Goal: Task Accomplishment & Management: Manage account settings

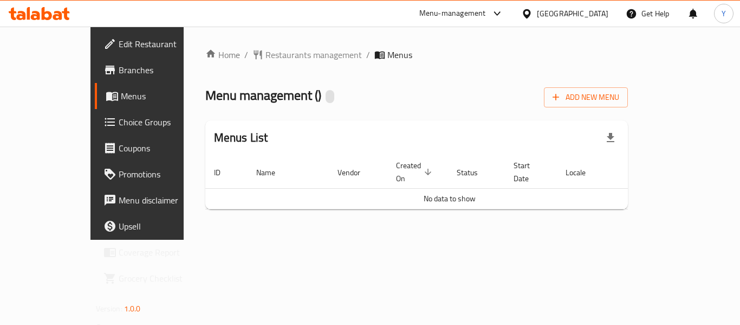
click at [650, 212] on div "Home / Restaurants management / Menus Menu management ( ) Add New Menu Menus Li…" at bounding box center [417, 133] width 467 height 213
click at [119, 70] on span "Branches" at bounding box center [162, 69] width 87 height 13
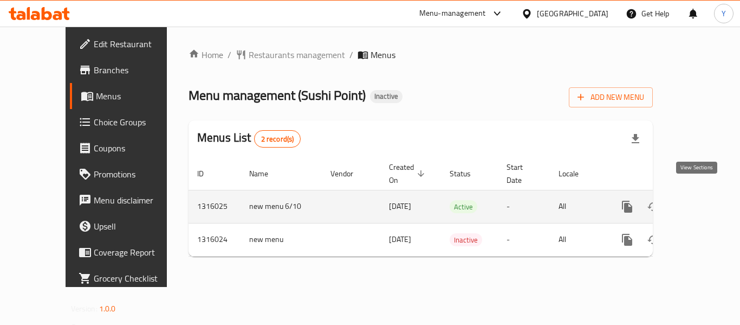
click at [699, 200] on icon "enhanced table" at bounding box center [705, 206] width 13 height 13
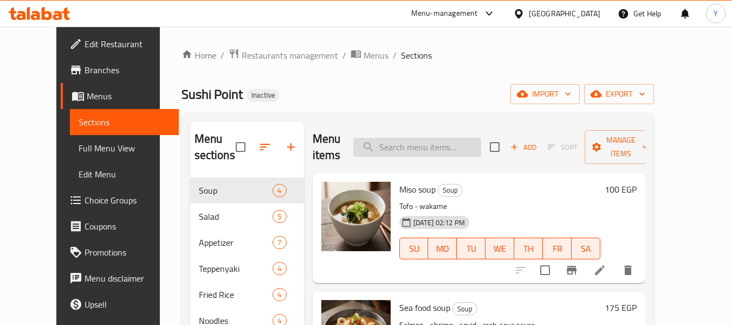
click at [449, 138] on input "search" at bounding box center [417, 147] width 128 height 19
paste input "A sweet and savory soy-based sau"
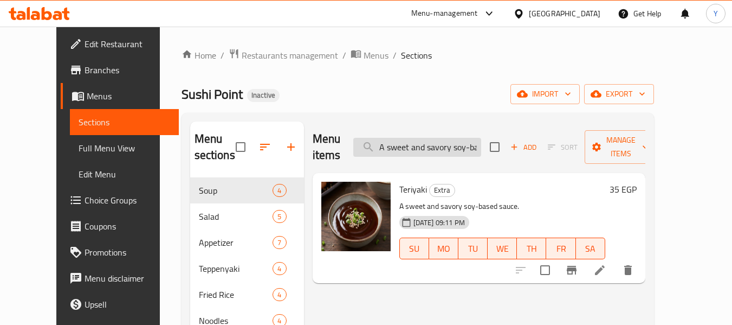
click at [454, 142] on input "A sweet and savory soy-based sau" at bounding box center [417, 147] width 128 height 19
paste input "carbonated soft drin"
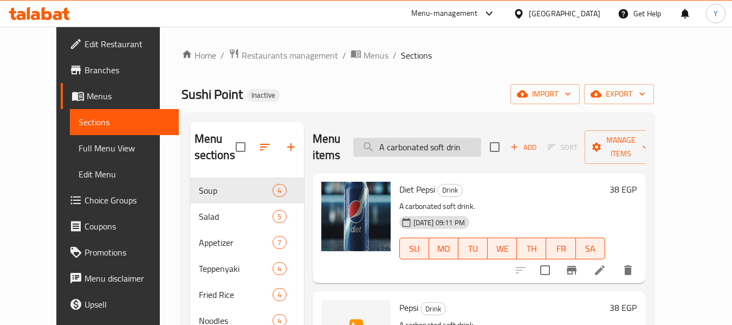
click at [463, 146] on input "A carbonated soft drin" at bounding box center [417, 147] width 128 height 19
paste input "topping"
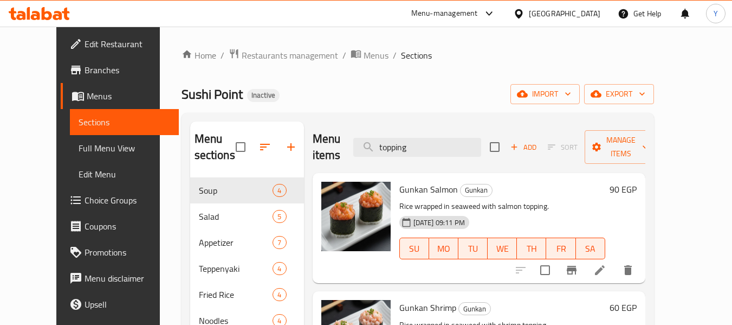
type input "topping"
click at [79, 151] on span "Full Menu View" at bounding box center [125, 147] width 92 height 13
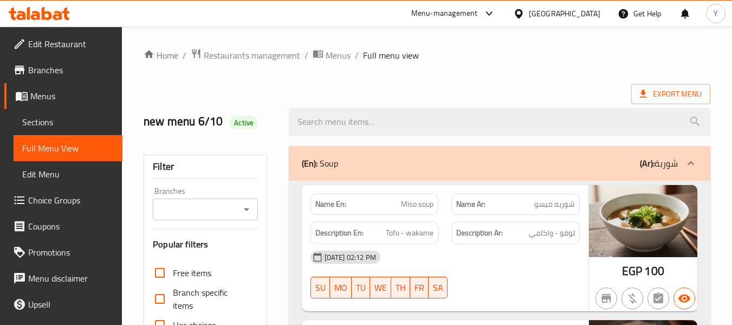
click at [468, 220] on div "Description Ar: توفو - واكامي" at bounding box center [515, 233] width 141 height 36
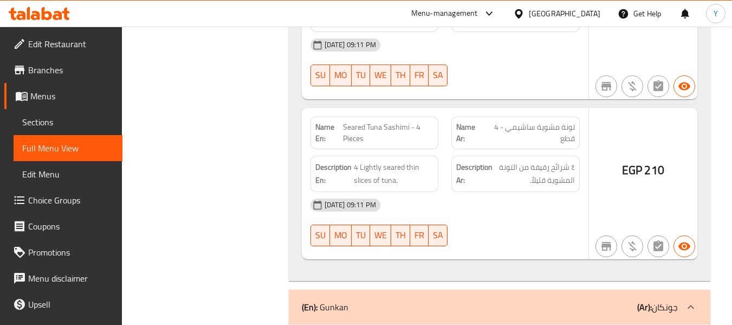
scroll to position [23051, 0]
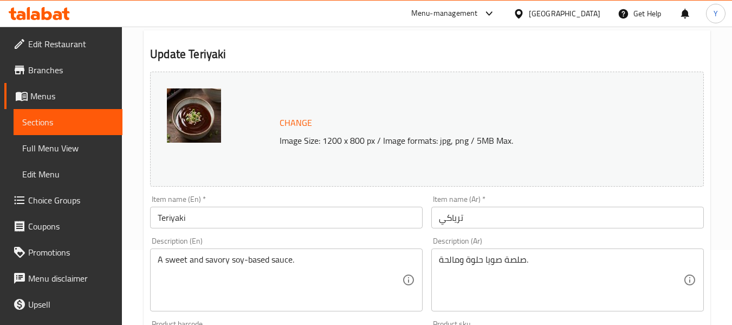
scroll to position [140, 0]
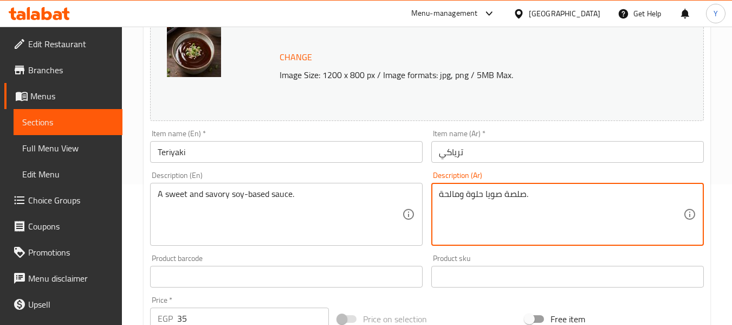
click at [484, 200] on textarea "صلصة صويا حلوة ومالحة." at bounding box center [561, 214] width 244 height 51
paste textarea "ص اساسه صويا حلو ومالح"
type textarea "صوص اساسه صويا حلو ومالح"
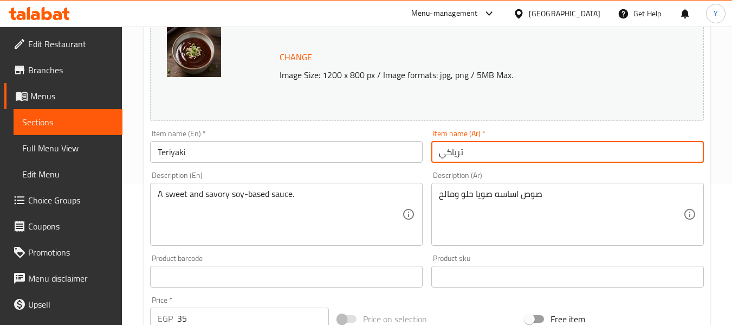
click at [506, 151] on input "ترياكي" at bounding box center [567, 152] width 273 height 22
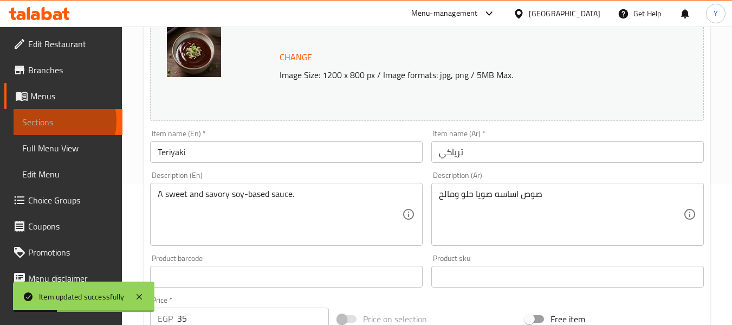
click at [48, 121] on span "Sections" at bounding box center [68, 121] width 92 height 13
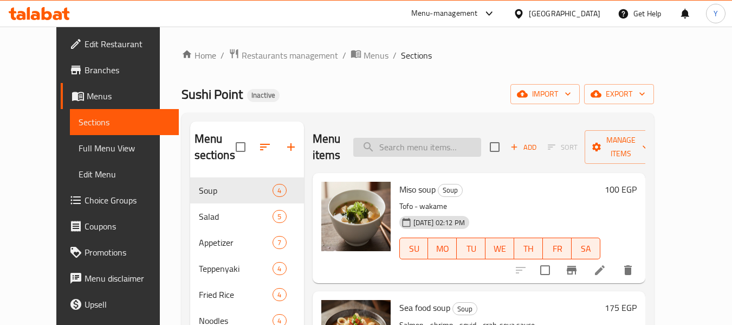
click at [460, 139] on input "search" at bounding box center [417, 147] width 128 height 19
paste input "topping"
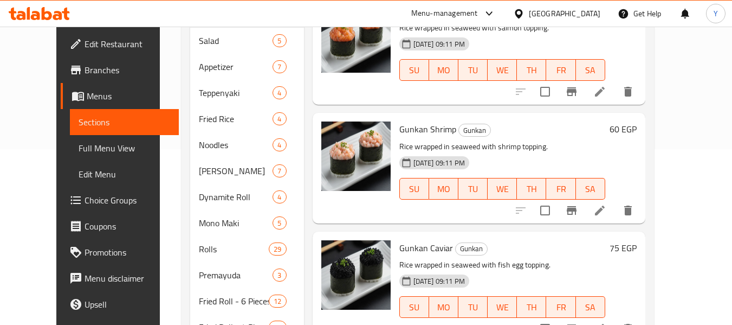
scroll to position [34, 0]
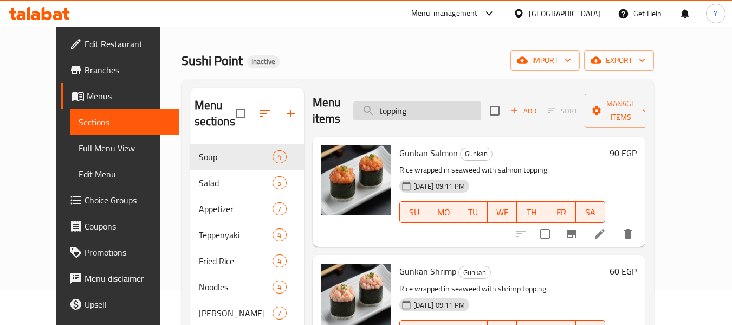
click at [481, 112] on input "topping" at bounding box center [417, 110] width 128 height 19
paste input "crazy"
click at [481, 112] on input "crazy" at bounding box center [417, 110] width 128 height 19
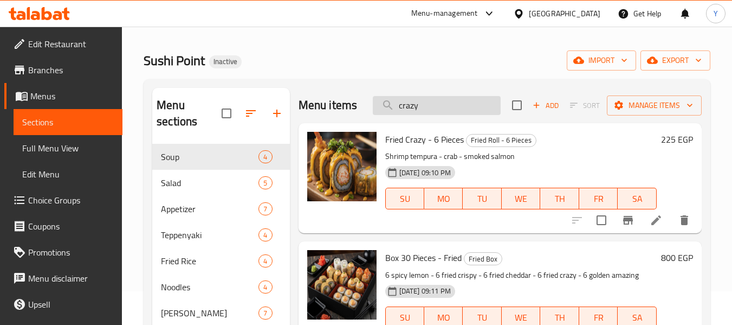
scroll to position [0, 0]
click at [417, 106] on input "crazy" at bounding box center [437, 105] width 128 height 19
paste input "Box 50 Pieces - Fried"
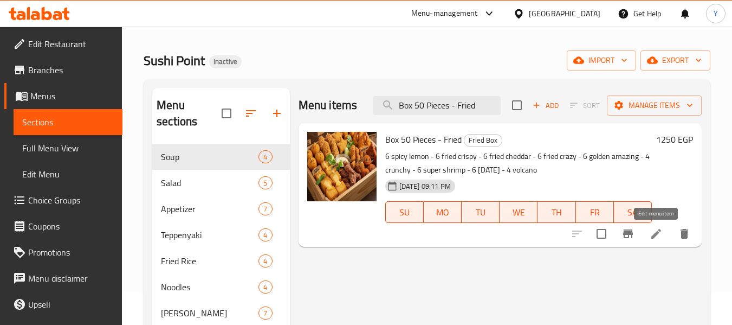
type input "Box 50 Pieces - Fried"
click at [656, 237] on icon at bounding box center [656, 233] width 13 height 13
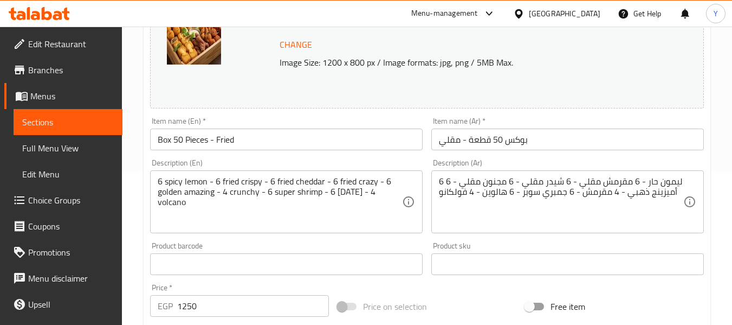
scroll to position [154, 0]
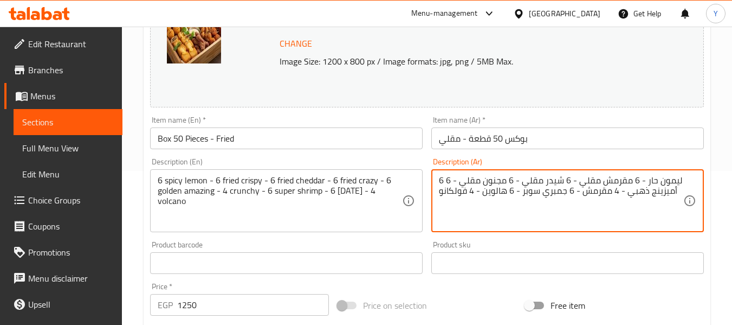
drag, startPoint x: 504, startPoint y: 180, endPoint x: 483, endPoint y: 176, distance: 21.6
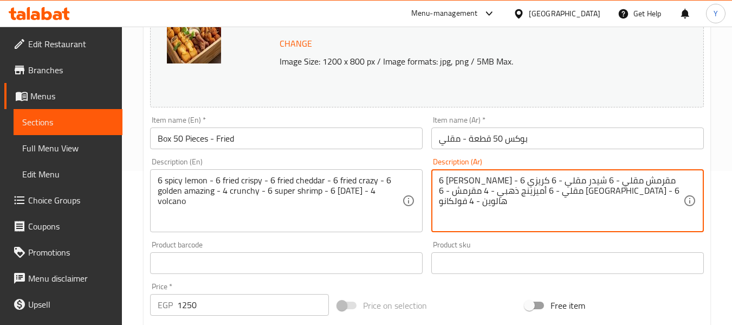
type textarea "6 ليمون حار - 6 مقرمش مقلي - 6 شيدر مقلي - 6 كريزي مقلي - 6 أميزينج ذهبي - 4 مق…"
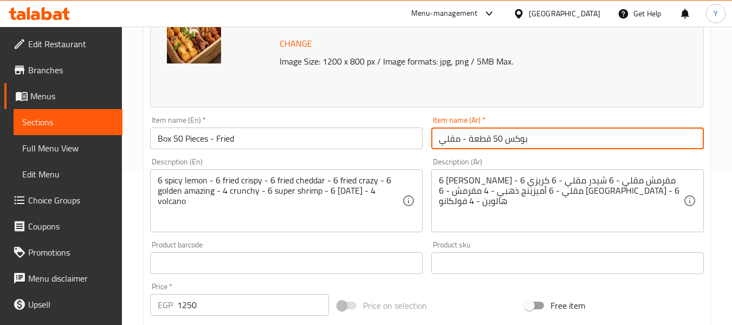
click at [538, 138] on input "بوكس 50 قطعة - مقلي" at bounding box center [567, 138] width 273 height 22
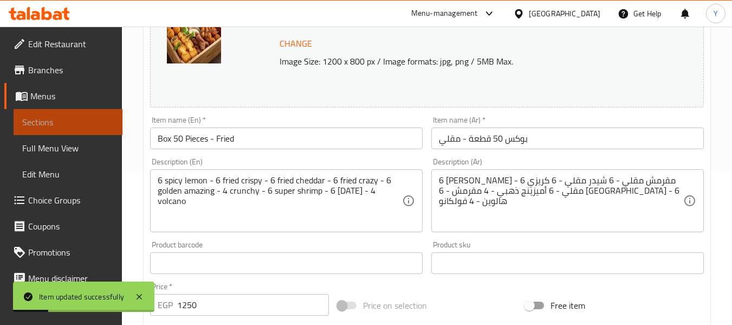
click at [77, 125] on span "Sections" at bounding box center [68, 121] width 92 height 13
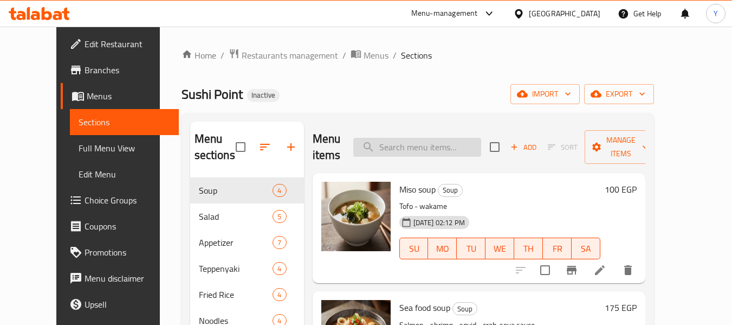
click at [423, 142] on input "search" at bounding box center [417, 147] width 128 height 19
paste input "Fried Cheddar"
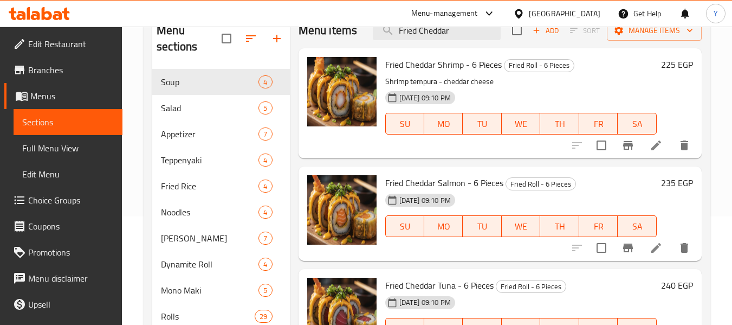
scroll to position [63, 0]
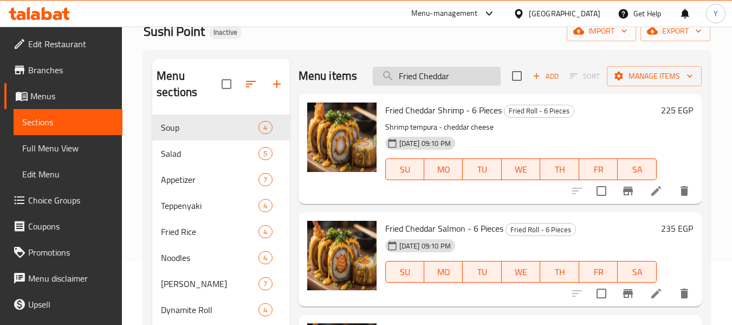
click at [437, 86] on input "Fried Cheddar" at bounding box center [437, 76] width 128 height 19
paste input "Salmon - 6 Pieces"
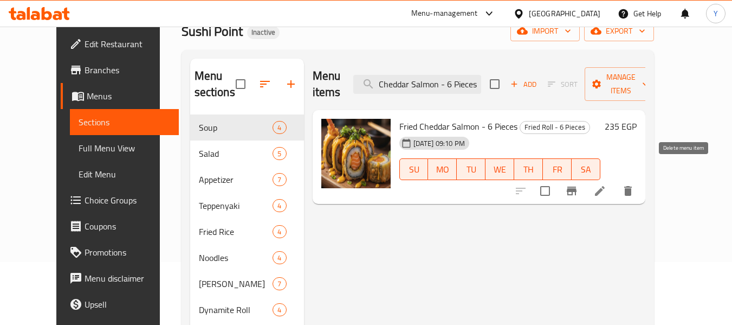
scroll to position [0, 0]
click at [635, 184] on icon "delete" at bounding box center [628, 190] width 13 height 13
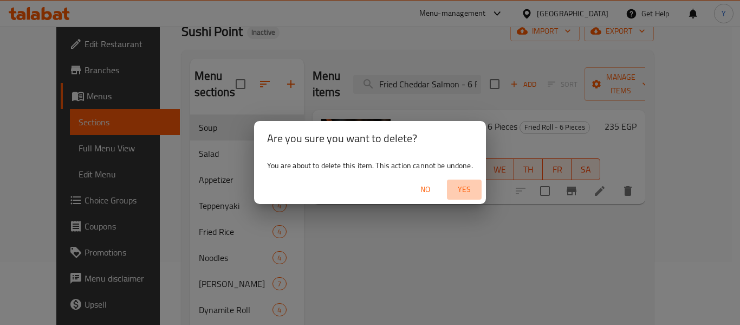
click at [461, 181] on button "Yes" at bounding box center [464, 189] width 35 height 20
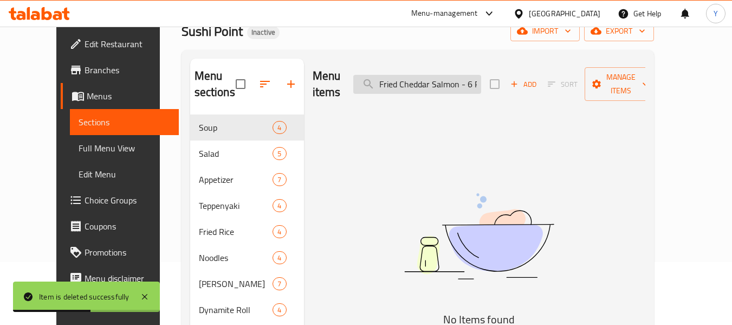
click at [436, 75] on input "Fried Cheddar Salmon - 6 Pieces" at bounding box center [417, 84] width 128 height 19
paste input "Tuna"
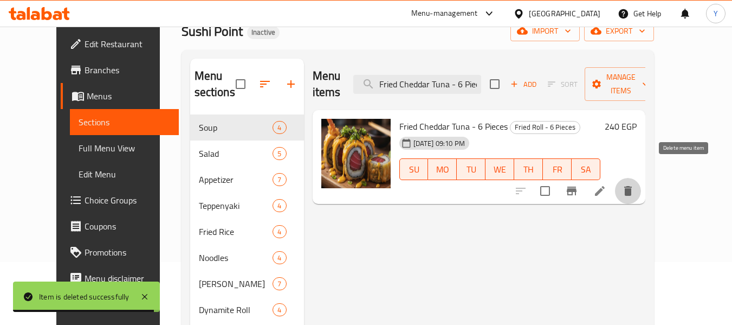
click at [635, 184] on icon "delete" at bounding box center [628, 190] width 13 height 13
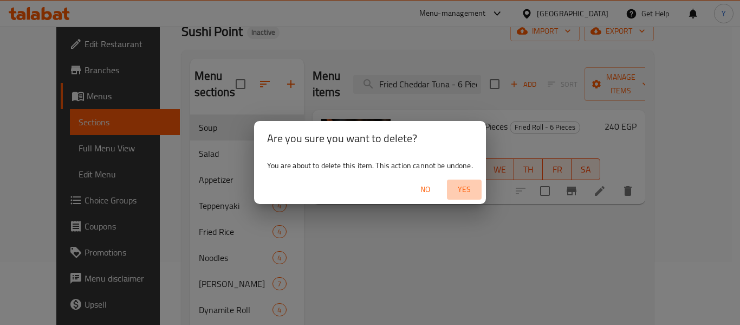
click at [466, 187] on span "Yes" at bounding box center [464, 190] width 26 height 14
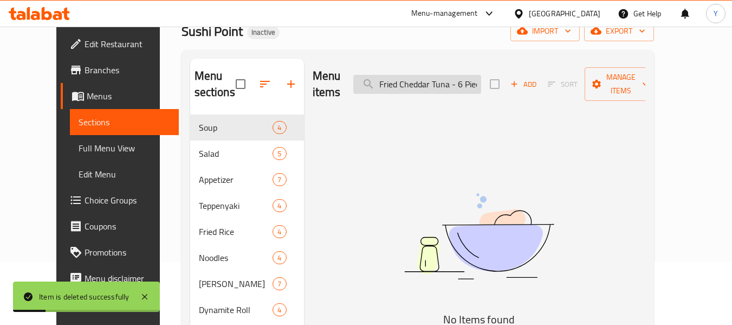
click at [440, 83] on input "Fried Cheddar Tuna - 6 Pieces" at bounding box center [417, 84] width 128 height 19
paste input "ried Cheddar Crab"
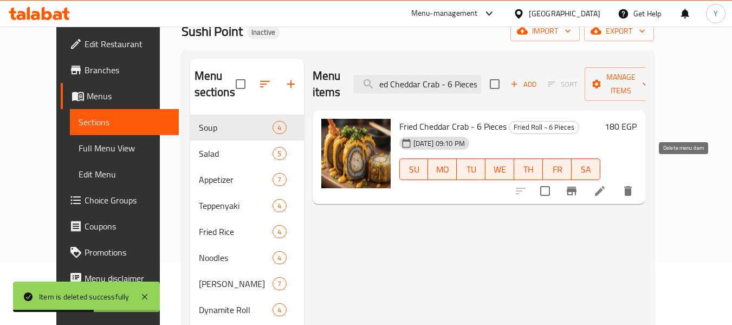
type input "ried Cheddar Crab - 6 Pieces"
click at [632, 186] on icon "delete" at bounding box center [628, 191] width 8 height 10
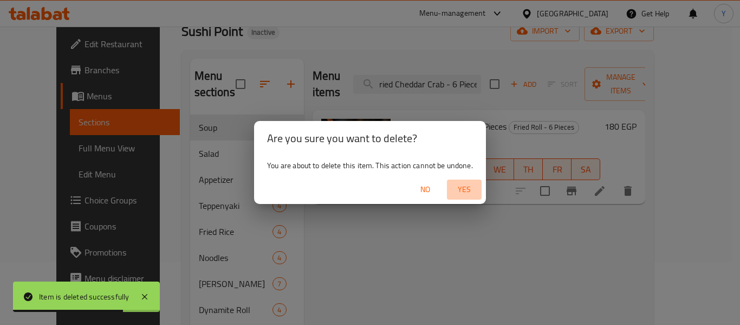
click at [461, 189] on span "Yes" at bounding box center [464, 190] width 26 height 14
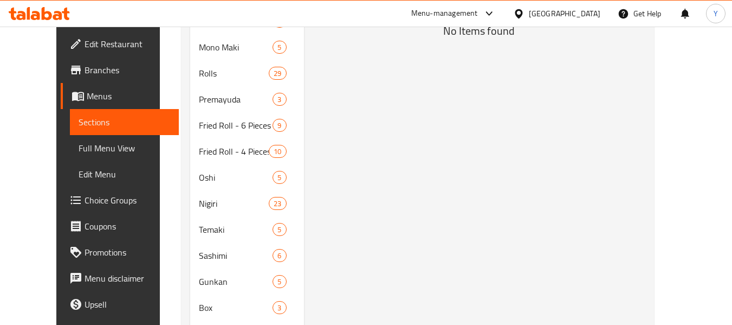
scroll to position [355, 0]
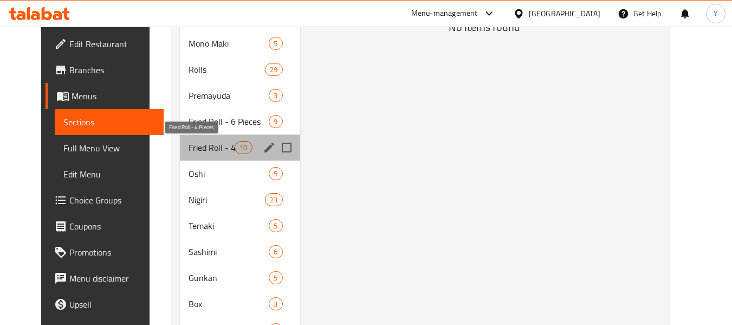
click at [195, 145] on span "Fried Roll - 4 Pieces" at bounding box center [212, 147] width 46 height 13
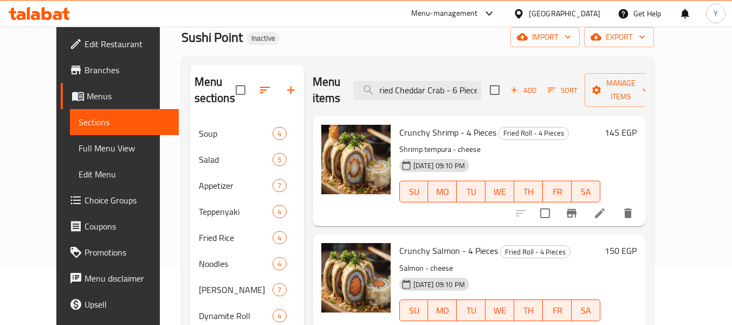
scroll to position [46, 0]
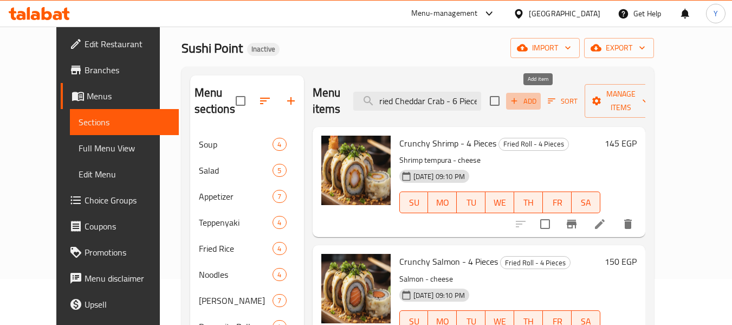
click at [538, 99] on span "Add" at bounding box center [523, 101] width 29 height 12
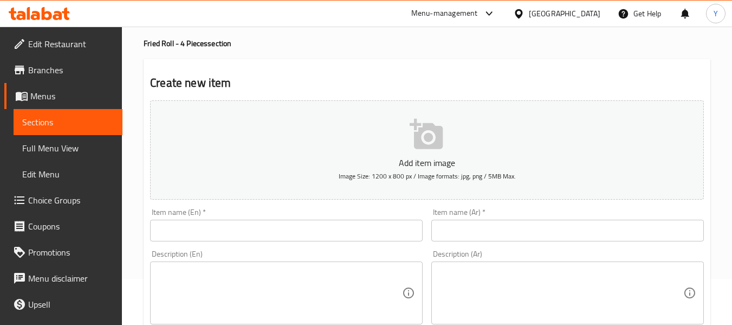
click at [428, 229] on div "Item name (Ar)   * Item name (Ar) *" at bounding box center [567, 225] width 281 height 42
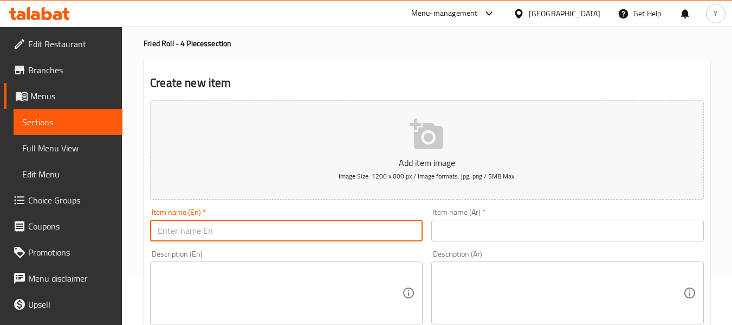
click at [403, 232] on input "text" at bounding box center [286, 230] width 273 height 22
type input "["
type input "Fries Hoso"
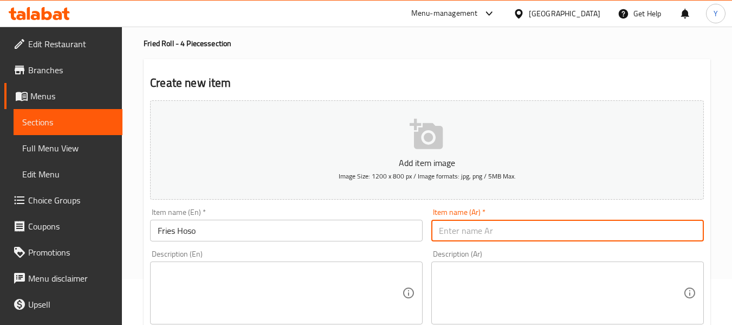
click at [562, 229] on input "text" at bounding box center [567, 230] width 273 height 22
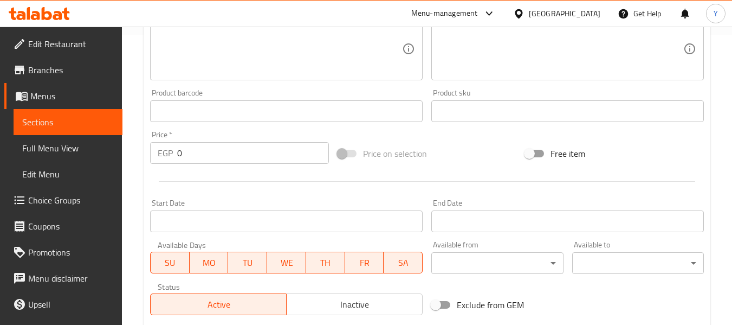
scroll to position [291, 0]
type input "[PERSON_NAME]"
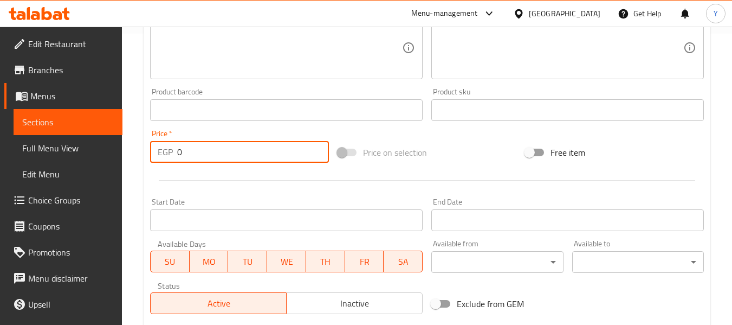
drag, startPoint x: 197, startPoint y: 159, endPoint x: 76, endPoint y: 159, distance: 120.8
click at [76, 159] on div "Edit Restaurant Branches Menus Sections Full Menu View Edit Menu Choice Groups …" at bounding box center [366, 105] width 732 height 739
type input "150"
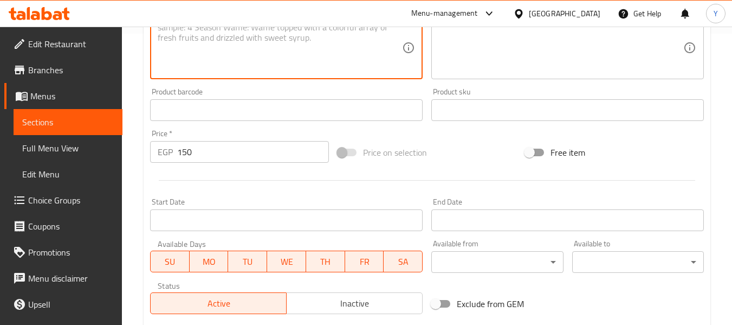
click at [202, 58] on textarea at bounding box center [280, 47] width 244 height 51
type textarea "g"
type textarea "Grilled shrimp and green onion"
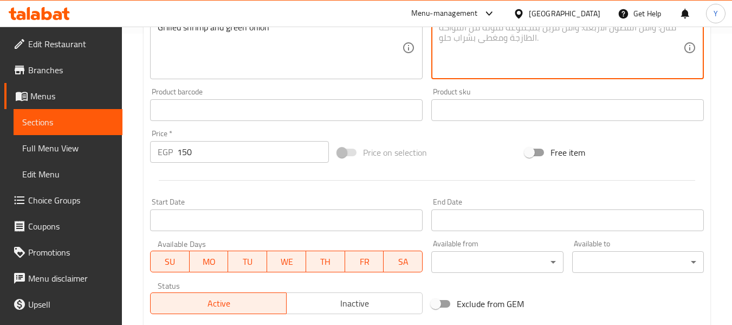
click at [576, 53] on textarea at bounding box center [561, 47] width 244 height 51
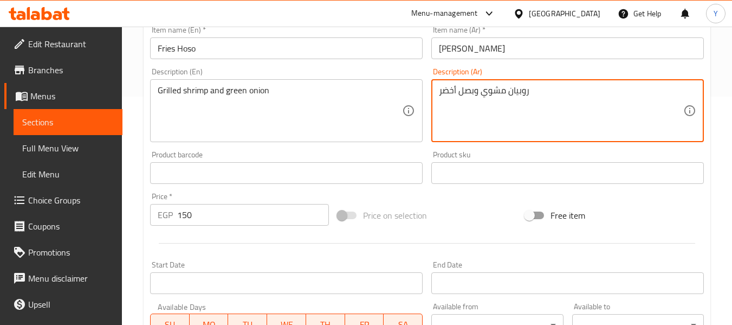
scroll to position [222, 0]
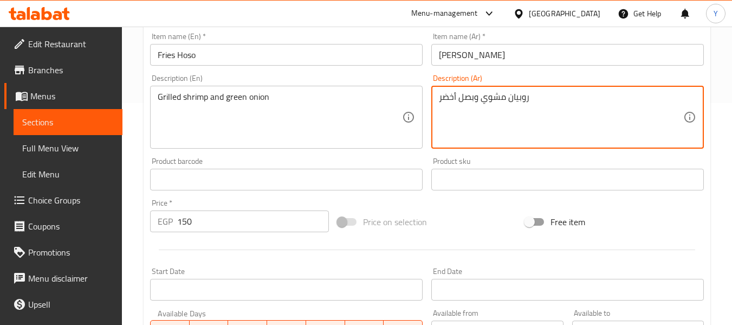
type textarea "روبيان مشوي وبصل أخضر"
click at [543, 60] on input "[PERSON_NAME]" at bounding box center [567, 55] width 273 height 22
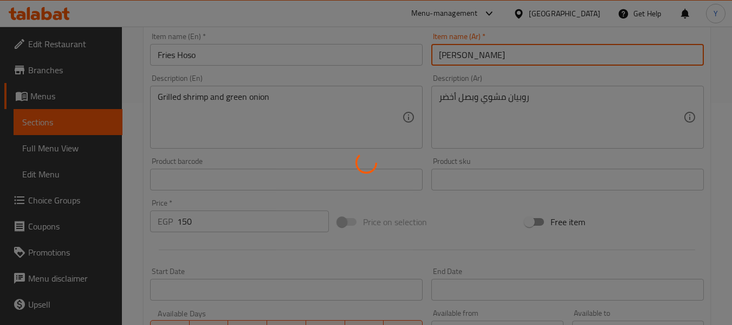
type input "0"
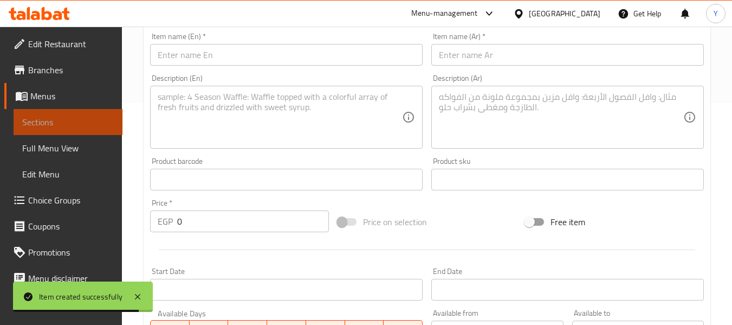
click at [68, 115] on span "Sections" at bounding box center [68, 121] width 92 height 13
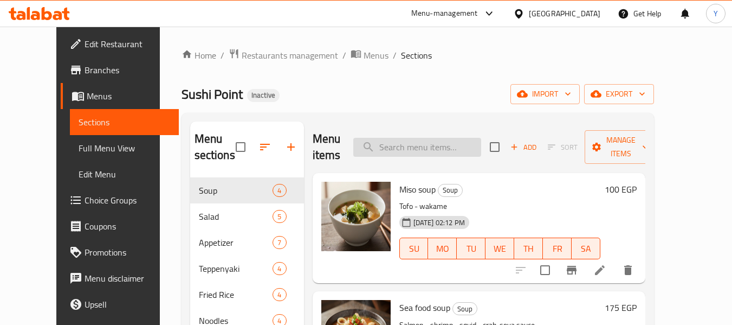
click at [474, 140] on input "search" at bounding box center [417, 147] width 128 height 19
paste input "smoked shrimp"
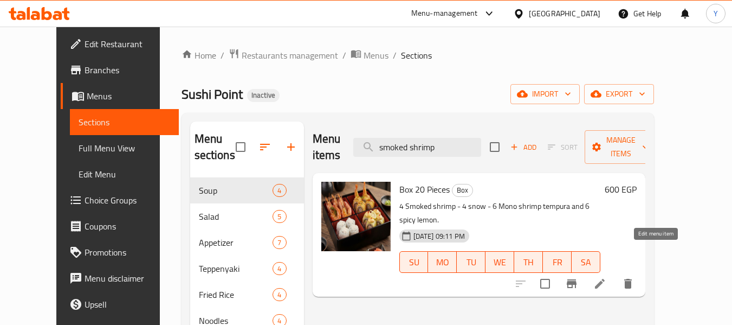
type input "smoked shrimp"
click at [606, 277] on icon at bounding box center [599, 283] width 13 height 13
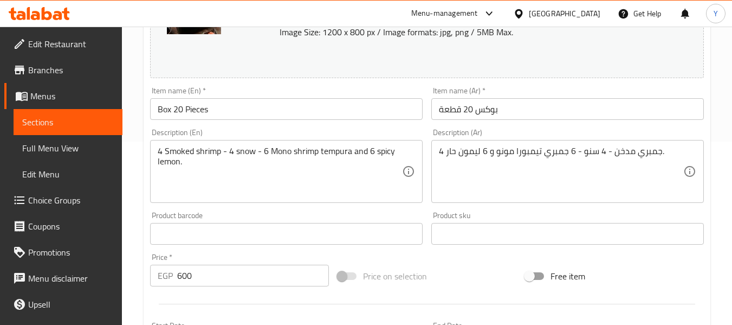
scroll to position [101, 0]
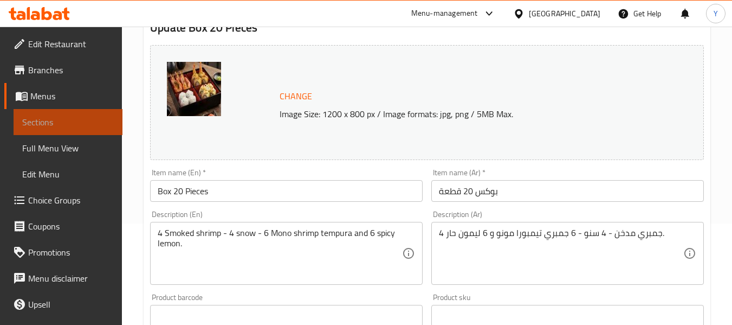
click at [76, 119] on span "Sections" at bounding box center [68, 121] width 92 height 13
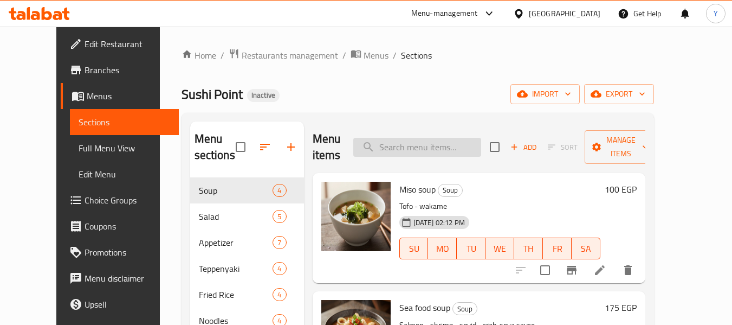
click at [454, 143] on input "search" at bounding box center [417, 147] width 128 height 19
paste input "smoked shrimp"
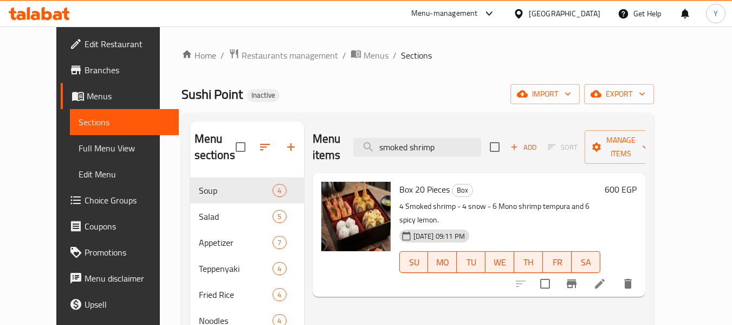
type input "smoked shrimp"
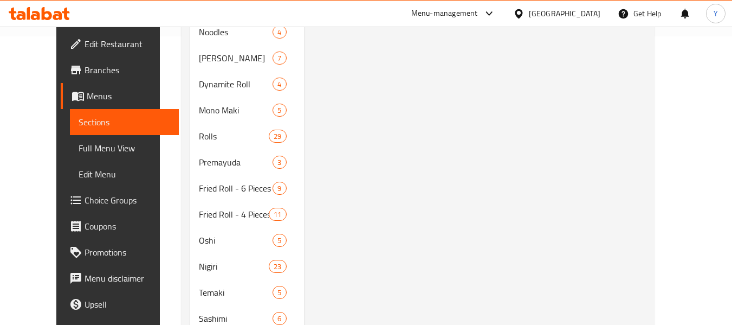
scroll to position [311, 0]
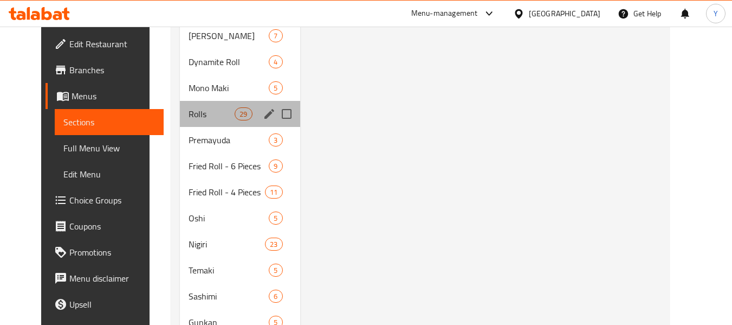
click at [180, 109] on div "Rolls 29" at bounding box center [240, 114] width 120 height 26
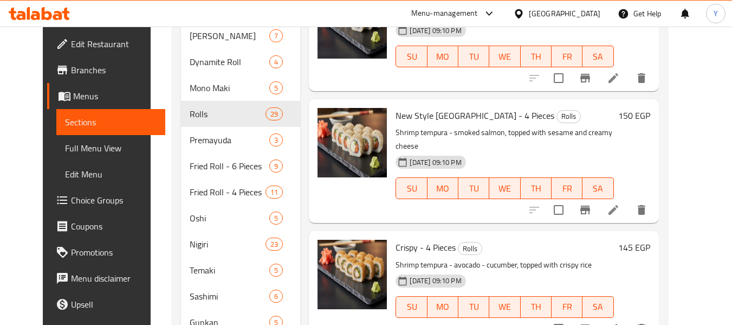
scroll to position [27, 0]
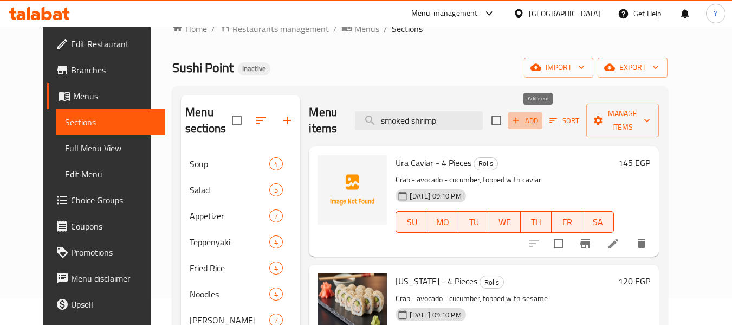
click at [540, 119] on span "Add" at bounding box center [524, 120] width 29 height 12
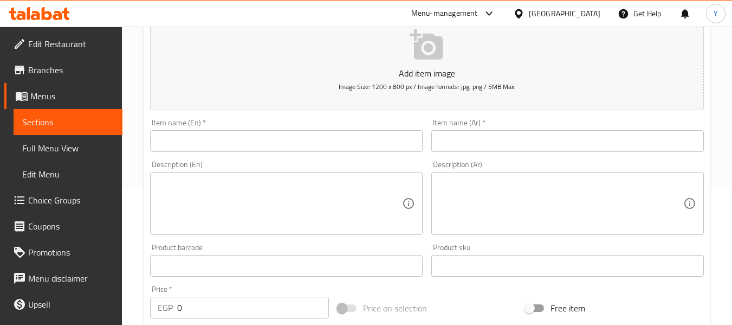
scroll to position [143, 0]
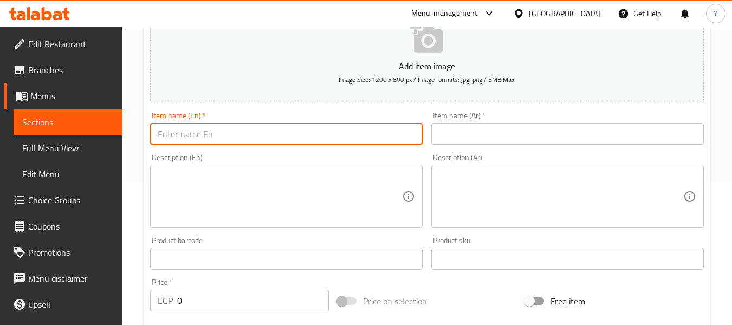
click at [316, 132] on input "text" at bounding box center [286, 134] width 273 height 22
type input "ٍ"
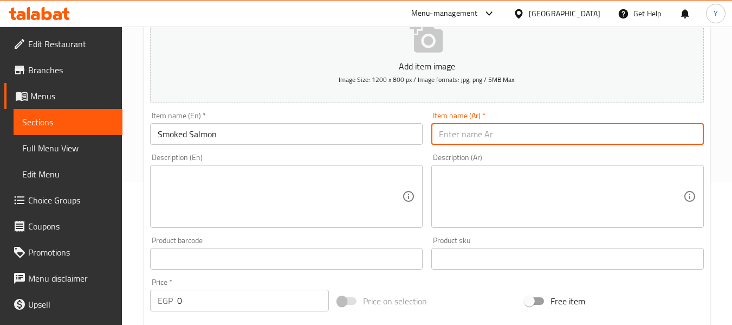
click at [505, 133] on input "text" at bounding box center [567, 134] width 273 height 22
click at [202, 139] on input "Smoked Salmon" at bounding box center [286, 134] width 273 height 22
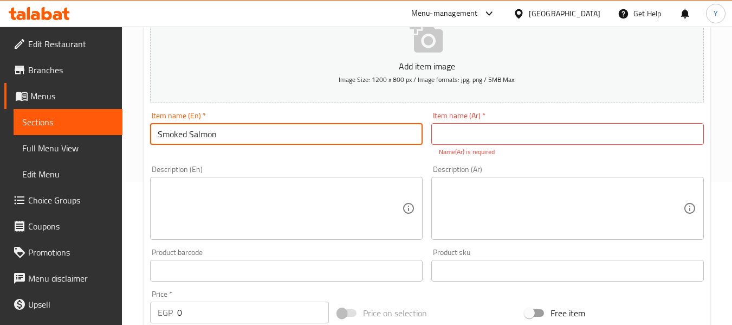
click at [202, 139] on input "Smoked Salmon" at bounding box center [286, 134] width 273 height 22
type input "Smoked Shrimp"
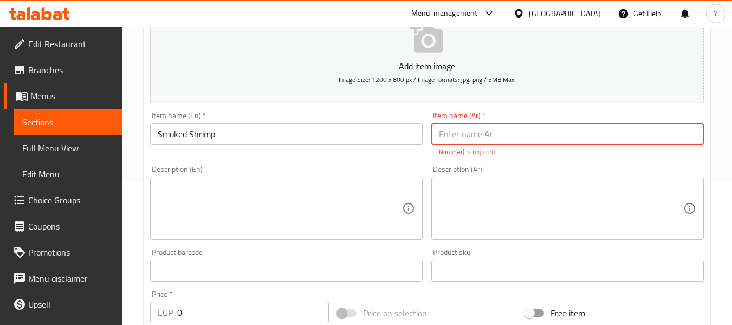
click at [460, 144] on input "text" at bounding box center [567, 134] width 273 height 22
type input "روبيان مدخن"
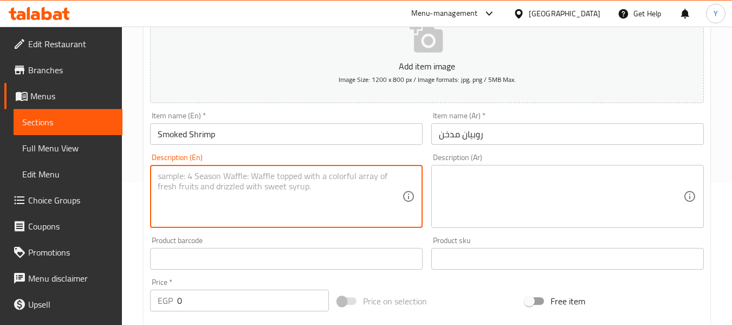
click at [353, 206] on textarea at bounding box center [280, 196] width 244 height 51
type textarea "س"
drag, startPoint x: 160, startPoint y: 177, endPoint x: 93, endPoint y: 186, distance: 68.3
click at [93, 186] on div "Edit Restaurant Branches Menus Sections Full Menu View Edit Menu Choice Groups …" at bounding box center [366, 253] width 732 height 739
click at [322, 175] on textarea "Shrimp tempura, cheese, avocado," at bounding box center [280, 196] width 244 height 51
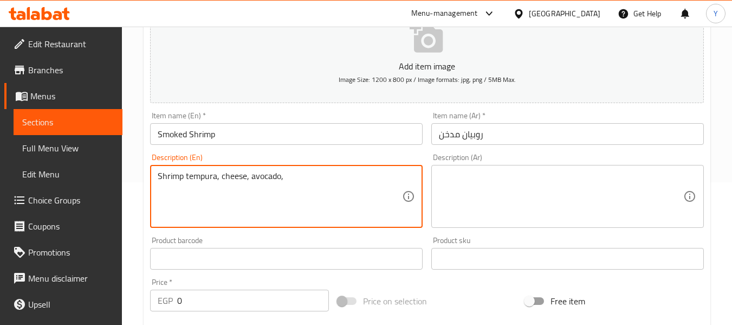
click at [334, 184] on textarea "Shrimp tempura, cheese, avocado," at bounding box center [280, 196] width 244 height 51
click at [284, 180] on textarea "Shrimp tempura, cheese, avocado, cucumber, topped with smoked salmon" at bounding box center [280, 196] width 244 height 51
type textarea "Shrimp tempura, cheese, avocado and cucumber, topped with smoked salmon"
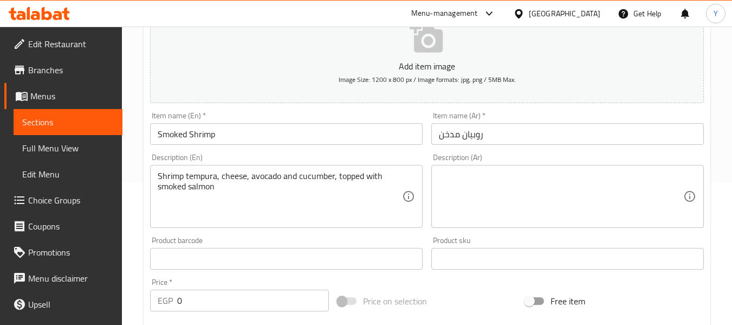
click at [342, 244] on div "Product barcode Product barcode" at bounding box center [286, 252] width 273 height 33
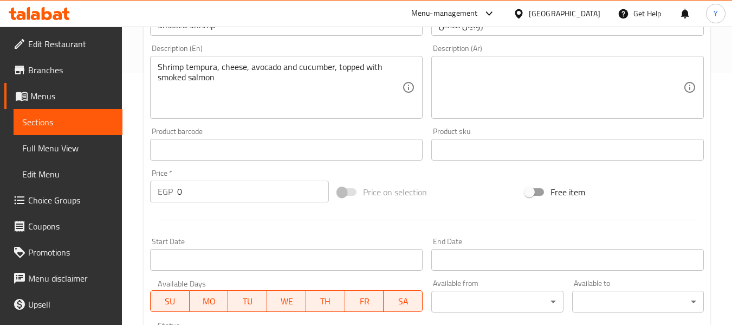
scroll to position [254, 0]
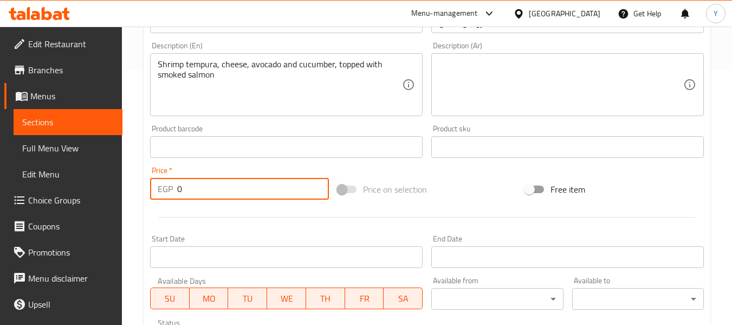
drag, startPoint x: 191, startPoint y: 184, endPoint x: 60, endPoint y: 192, distance: 130.9
click at [60, 192] on div "Edit Restaurant Branches Menus Sections Full Menu View Edit Menu Choice Groups …" at bounding box center [366, 141] width 732 height 739
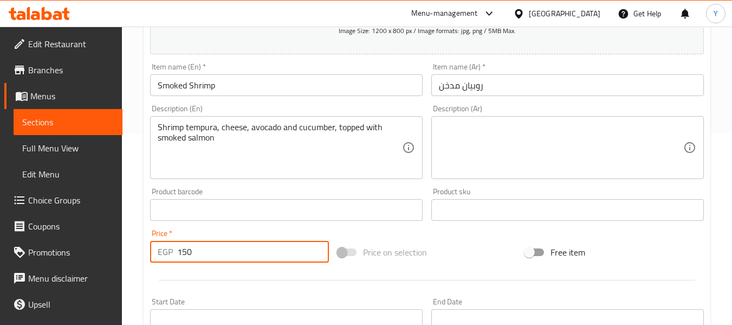
scroll to position [178, 0]
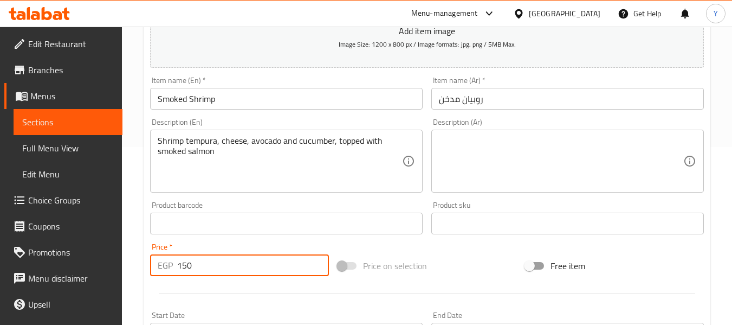
type input "150"
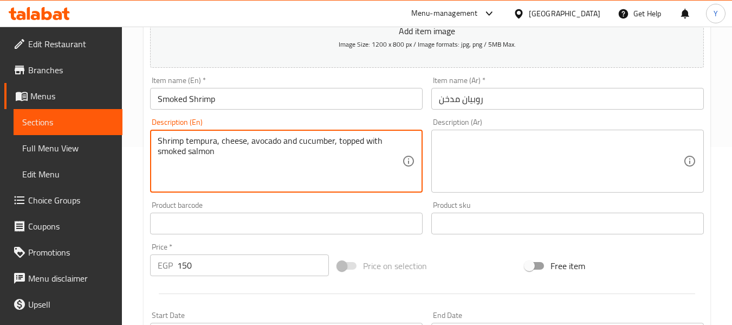
click at [316, 139] on textarea "Shrimp tempura, cheese, avocado and cucumber, topped with smoked salmon" at bounding box center [280, 160] width 244 height 51
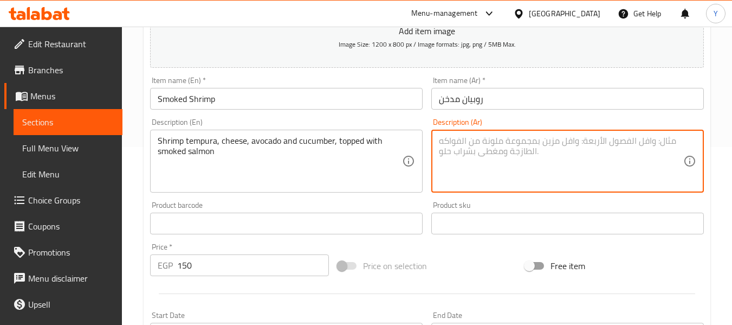
click at [527, 159] on textarea at bounding box center [561, 160] width 244 height 51
paste textarea "تمبورا الروبيان والجبن والأفوكادو والخيار، يعلوه سمك السلمون المدخن"
click at [628, 140] on textarea "تمبورا الروبيان والجبن والأفوكادو والخيار، يعلوه سمك السلمون المدخن" at bounding box center [561, 160] width 244 height 51
click at [630, 140] on textarea "تمبورا الروبيان والجبن والأفوكادو والخيار، يعلوه سمك السلمون المدخن" at bounding box center [561, 160] width 244 height 51
click at [649, 140] on textarea "تمبورا روبيان والجبن والأفوكادو والخيار، يعلوه سمك السلمون المدخن" at bounding box center [561, 160] width 244 height 51
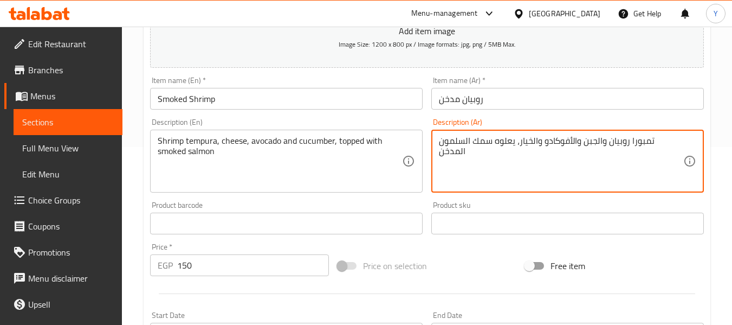
click at [649, 140] on textarea "تمبورا روبيان والجبن والأفوكادو والخيار، يعلوه سمك السلمون المدخن" at bounding box center [561, 160] width 244 height 51
drag, startPoint x: 650, startPoint y: 140, endPoint x: 661, endPoint y: 140, distance: 10.3
click at [661, 140] on textarea "تمبورا والجبن والأفوكادو والخيار، يعلوه سمك السلمون المدخن" at bounding box center [561, 160] width 244 height 51
click at [659, 140] on textarea "تيمبورا والجبن والأفوكادو والخيار، يعلوه سمك السلمون المدخن" at bounding box center [561, 160] width 244 height 51
paste textarea "روبيان"
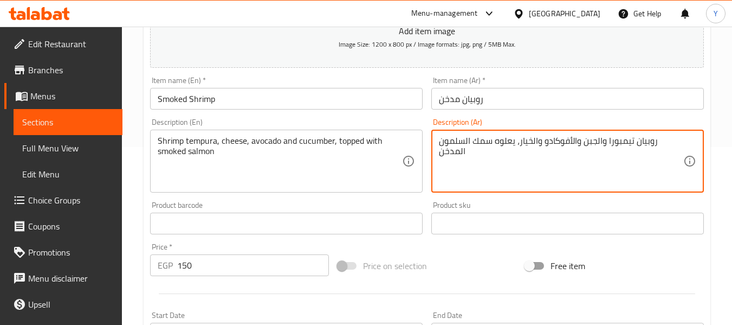
drag, startPoint x: 597, startPoint y: 141, endPoint x: 607, endPoint y: 141, distance: 10.9
click at [607, 141] on textarea "روبيان تيمبورا والجبن والأفوكادو والخيار، يعلوه سمك السلمون المدخن" at bounding box center [561, 160] width 244 height 51
click at [611, 141] on textarea "روبيان تيمبورا، جبن والأفوكادو والخيار، يعلوه سمك السلمون المدخن" at bounding box center [561, 160] width 244 height 51
drag, startPoint x: 600, startPoint y: 140, endPoint x: 612, endPoint y: 138, distance: 12.0
click at [612, 138] on textarea "روبيان تيمبورا، جبنة والأفوكادو والخيار، يعلوه سمك السلمون المدخن" at bounding box center [561, 160] width 244 height 51
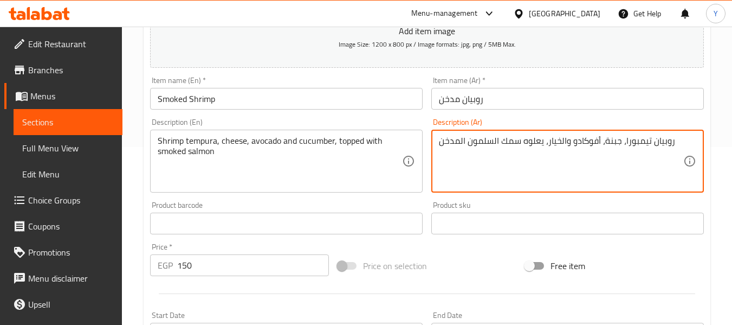
click at [559, 138] on textarea "روبيان تيمبورا، جبنة، أفوكادو والخيار، يعلوه سمك السلمون المدخن" at bounding box center [561, 160] width 244 height 51
drag, startPoint x: 542, startPoint y: 143, endPoint x: 498, endPoint y: 139, distance: 44.6
click at [498, 139] on textarea "روبيان تيمبورا، جبنة، أفوكادو وخيار، يعلوه سمك السلمون المدخن" at bounding box center [561, 160] width 244 height 51
type textarea "روبيان تيمبورا، [GEOGRAPHIC_DATA]، أفوكادو وخيار، مغطى بالسلمون المدخن"
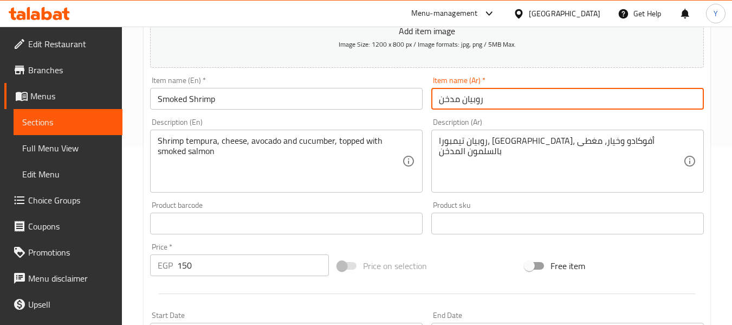
click at [478, 94] on input "روبيان مدخن" at bounding box center [567, 99] width 273 height 22
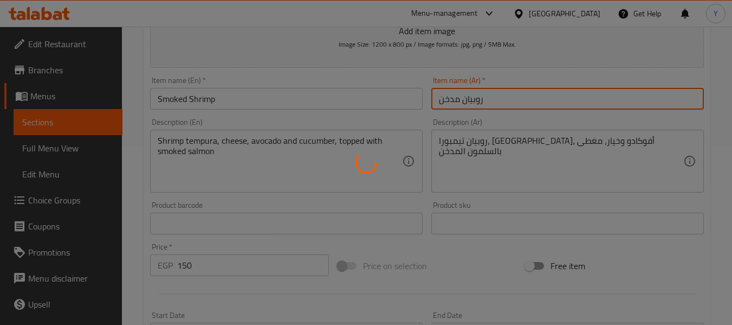
type input "0"
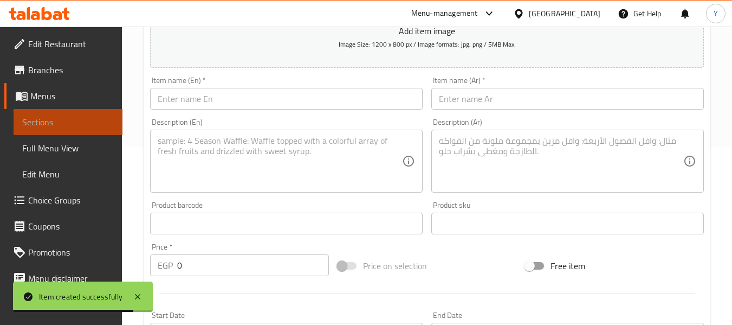
click at [90, 119] on span "Sections" at bounding box center [68, 121] width 92 height 13
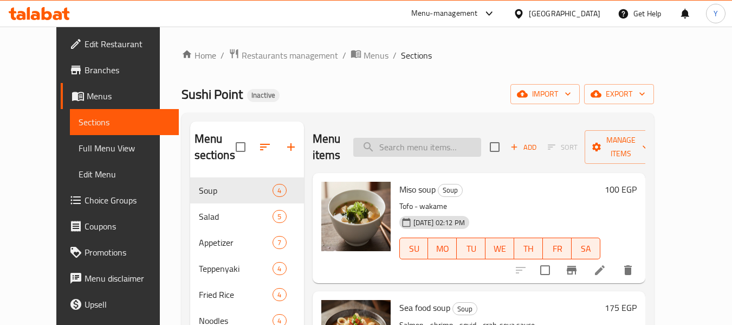
click at [425, 138] on input "search" at bounding box center [417, 147] width 128 height 19
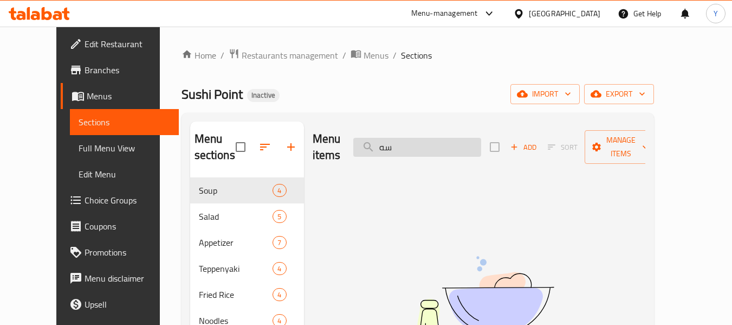
type input "س"
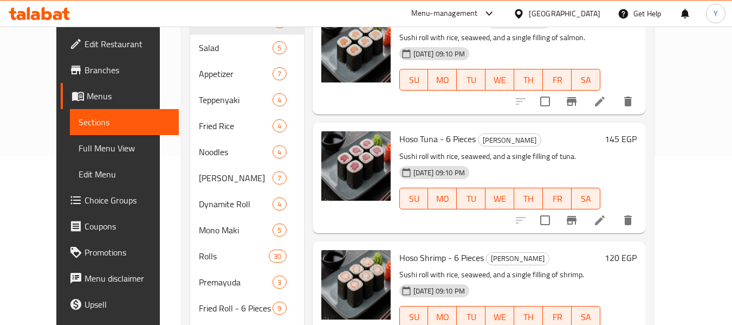
scroll to position [170, 0]
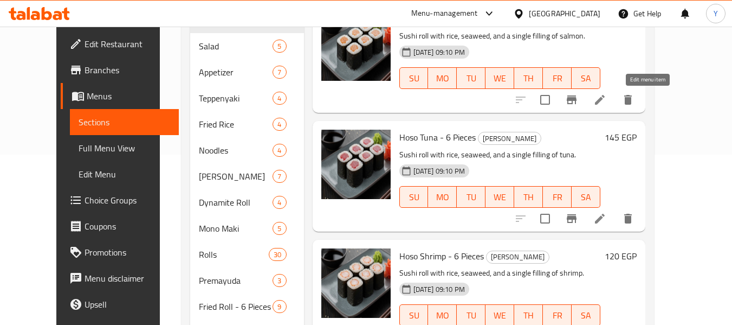
type input "single"
click at [605, 219] on icon at bounding box center [600, 219] width 10 height 10
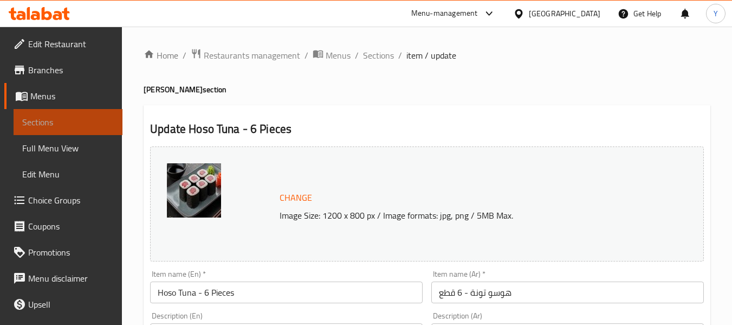
click at [68, 124] on span "Sections" at bounding box center [68, 121] width 92 height 13
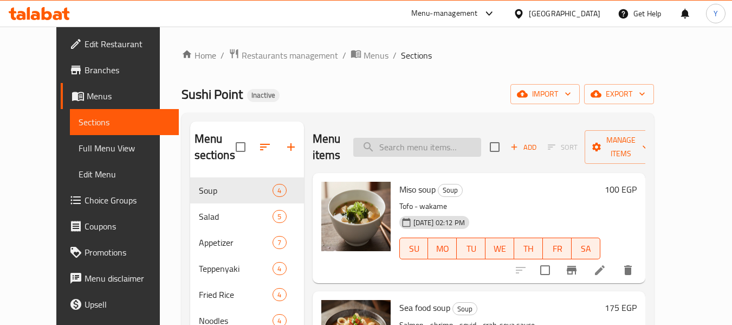
click at [478, 146] on input "search" at bounding box center [417, 147] width 128 height 19
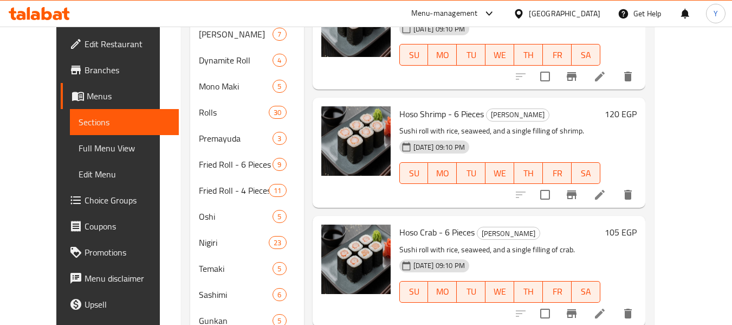
scroll to position [315, 0]
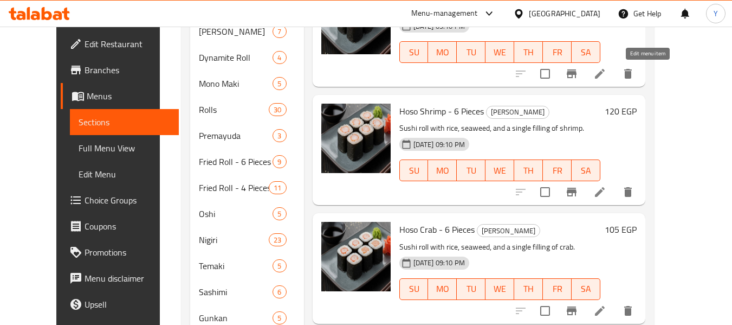
type input "single"
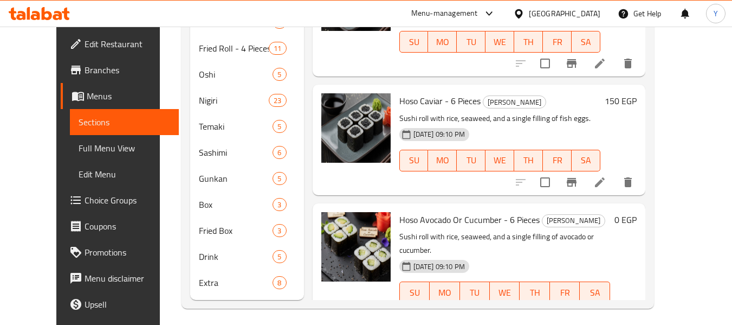
scroll to position [460, 0]
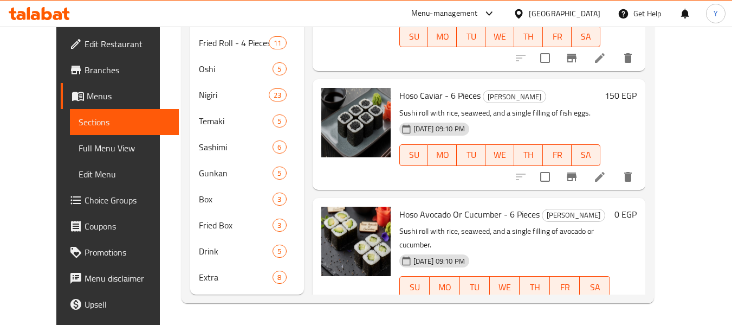
drag, startPoint x: 618, startPoint y: 274, endPoint x: 620, endPoint y: 279, distance: 5.8
click at [580, 302] on icon at bounding box center [573, 308] width 13 height 13
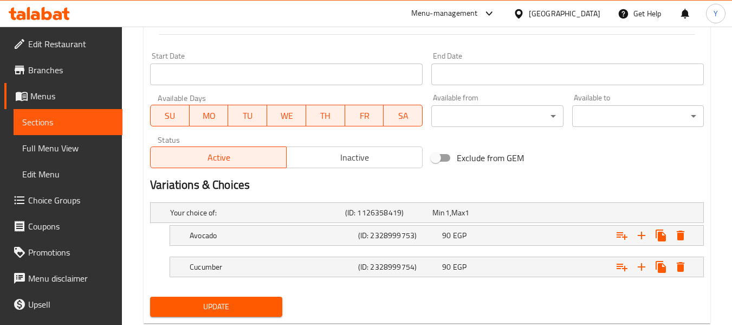
scroll to position [458, 0]
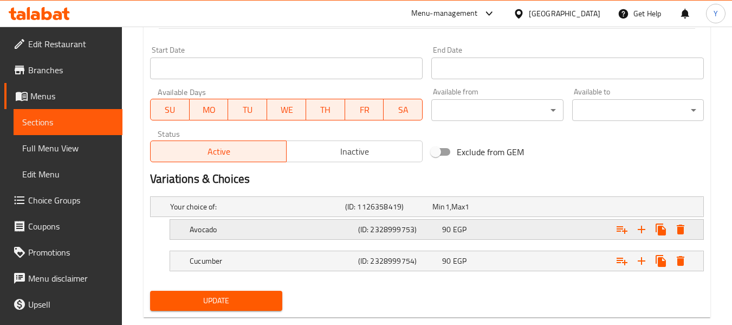
click at [545, 234] on div "Expand" at bounding box center [608, 229] width 169 height 24
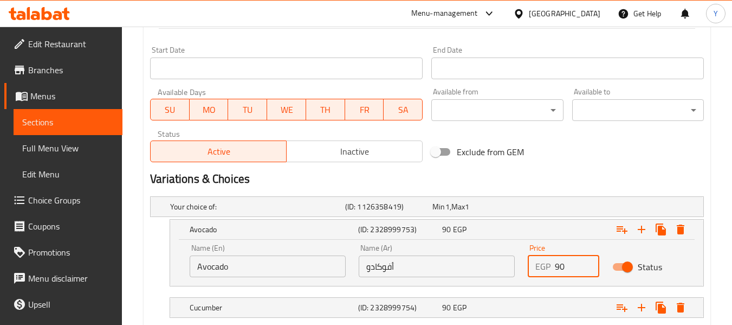
click at [561, 261] on input "90" at bounding box center [577, 266] width 44 height 22
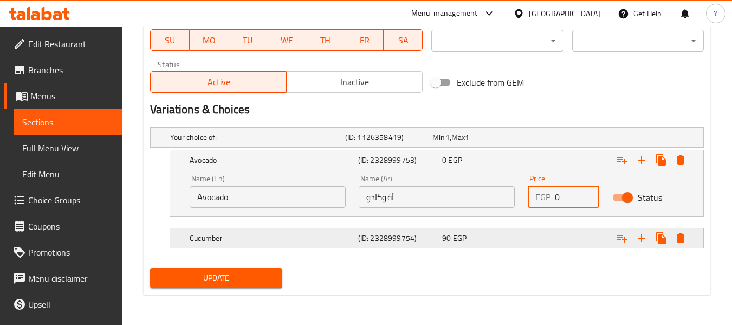
type input "0"
click at [512, 237] on div "90 EGP" at bounding box center [482, 237] width 80 height 11
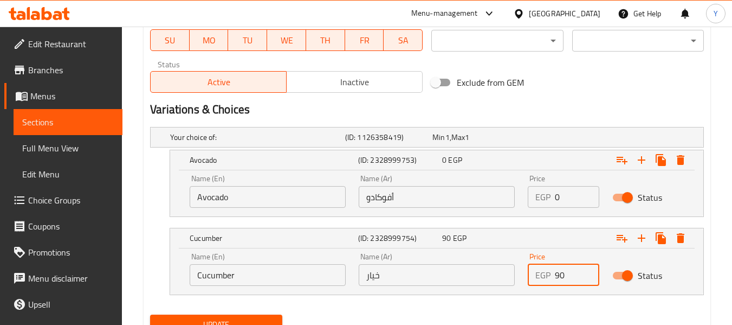
click at [565, 275] on input "90" at bounding box center [577, 275] width 44 height 22
drag, startPoint x: 565, startPoint y: 275, endPoint x: 492, endPoint y: 255, distance: 75.9
click at [492, 255] on div "Name (En) Cucumber Name (En) Name (Ar) خيار Name (Ar) Price EGP 90 Price Status" at bounding box center [436, 269] width 507 height 46
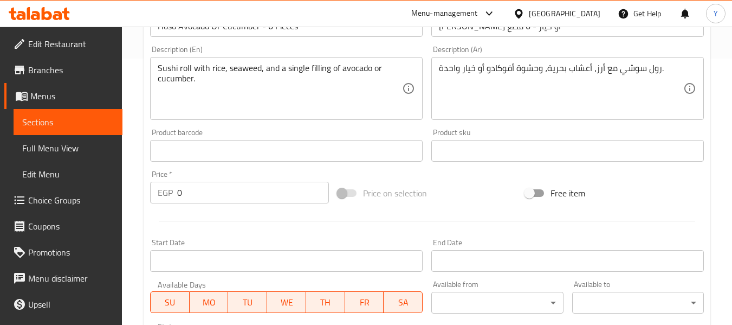
scroll to position [254, 0]
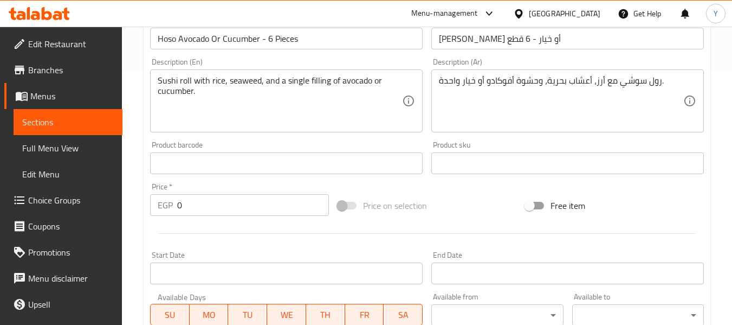
type input "0"
drag, startPoint x: 195, startPoint y: 206, endPoint x: 28, endPoint y: 189, distance: 167.3
click at [28, 189] on div "Edit Restaurant Branches Menus Sections Full Menu View Edit Menu Choice Groups …" at bounding box center [366, 209] width 732 height 872
type input "90"
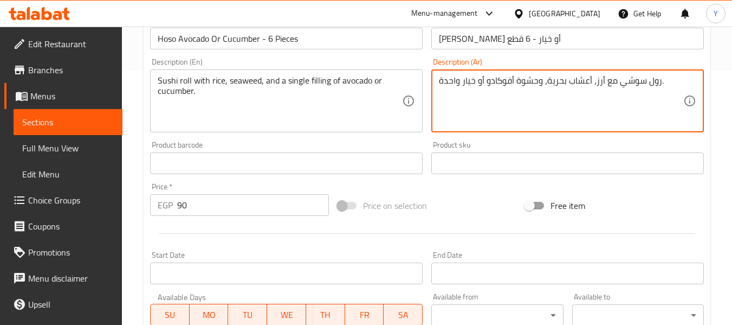
drag, startPoint x: 460, startPoint y: 80, endPoint x: 430, endPoint y: 78, distance: 29.9
click at [491, 81] on textarea "رول سوشي مع أرز، أعشاب بحرية، وحشوة أفوكادو أو خيار ." at bounding box center [561, 100] width 244 height 51
click at [503, 81] on textarea "رول سوشي مع أرز، أعشاب بحرية، وحشوة سينجل أفوكادو أو خيار ." at bounding box center [561, 100] width 244 height 51
type textarea "رول سوشي مع أرز، أعشاب بحرية، وحشوة سينجل أفوكادو أو خيار ."
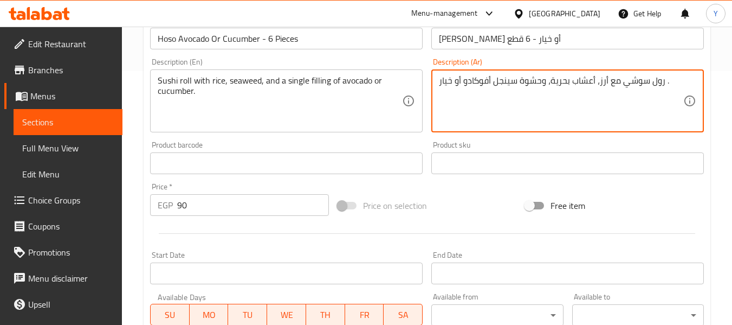
click at [511, 38] on input "[PERSON_NAME] أو خيار - 6 قطع" at bounding box center [567, 39] width 273 height 22
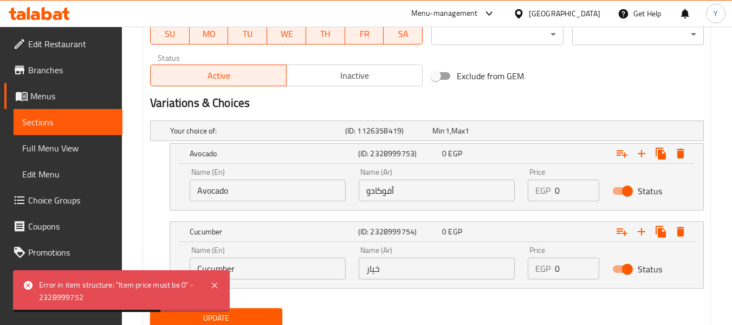
scroll to position [574, 0]
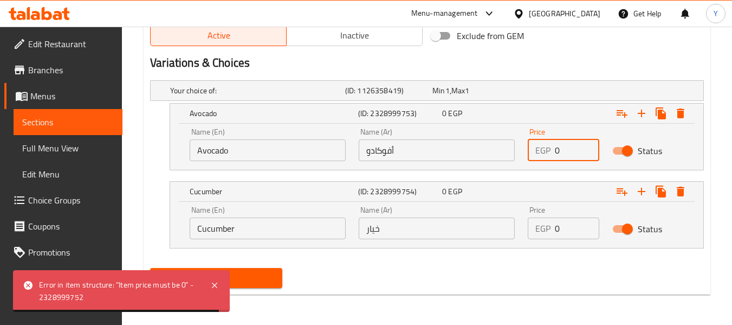
drag, startPoint x: 569, startPoint y: 141, endPoint x: 462, endPoint y: 157, distance: 107.8
click at [462, 157] on div "Name (En) Avocado Name (En) Name (Ar) أفوكادو Name (Ar) Price EGP 0 Price Status" at bounding box center [436, 144] width 507 height 46
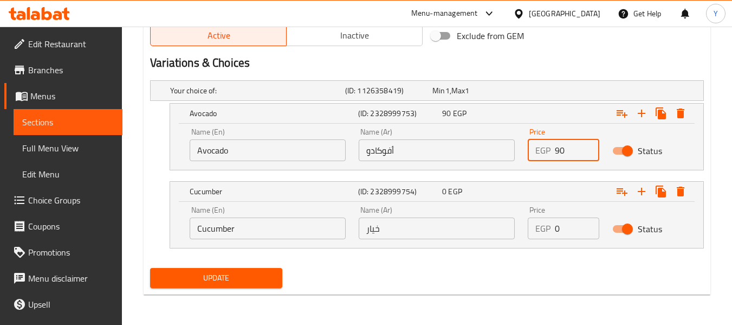
type input "90"
drag, startPoint x: 559, startPoint y: 227, endPoint x: 518, endPoint y: 220, distance: 41.2
click at [518, 220] on div "Name (En) Cucumber Name (En) Name (Ar) خيار Name (Ar) Price EGP 0 Price Status" at bounding box center [436, 222] width 507 height 46
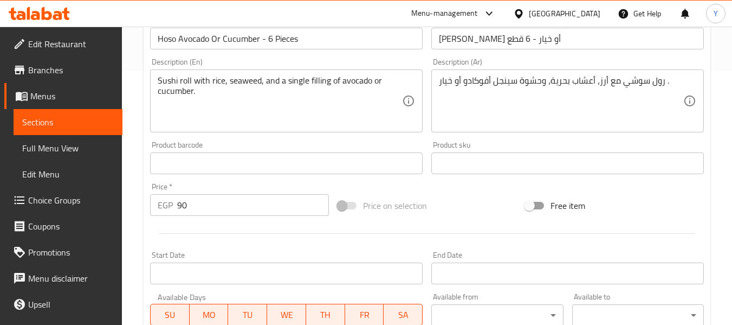
scroll to position [255, 0]
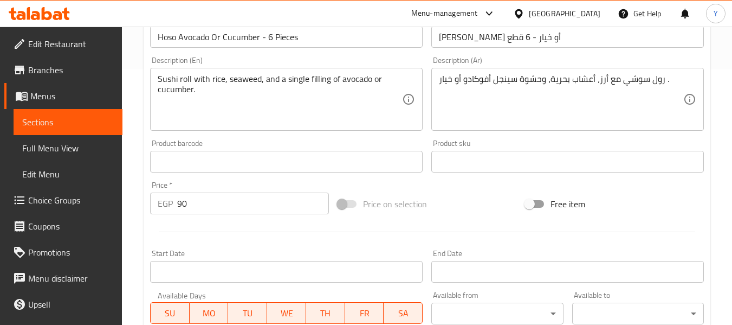
type input "90"
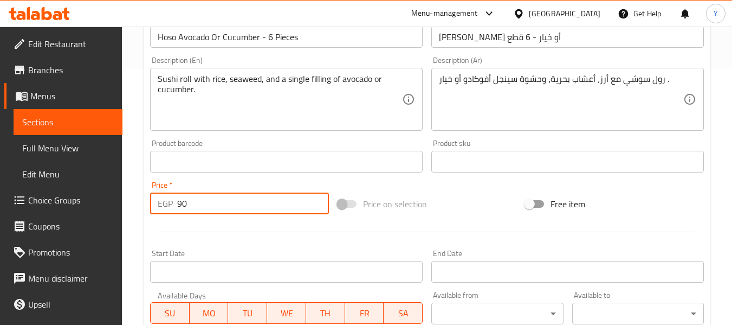
drag, startPoint x: 242, startPoint y: 200, endPoint x: 0, endPoint y: 245, distance: 245.8
click at [0, 245] on div "Edit Restaurant Branches Menus Sections Full Menu View Edit Menu Choice Groups …" at bounding box center [366, 207] width 732 height 872
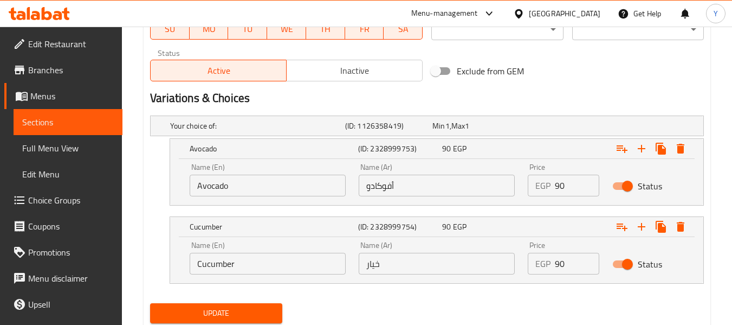
type input "0"
click at [190, 307] on span "Update" at bounding box center [216, 313] width 114 height 14
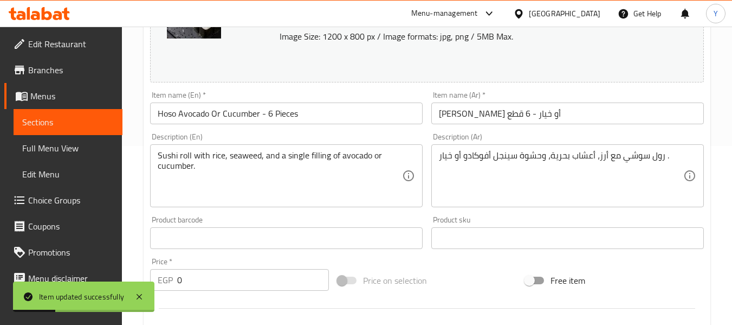
scroll to position [182, 0]
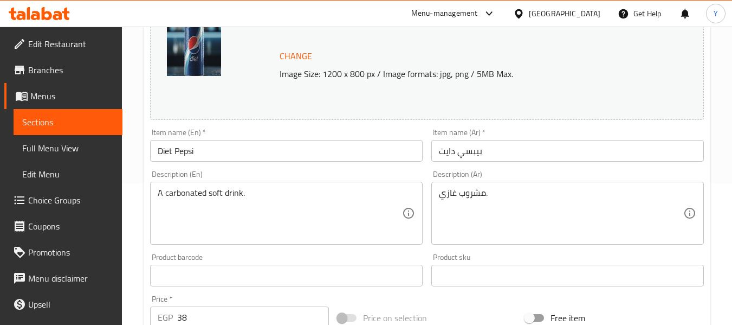
scroll to position [144, 0]
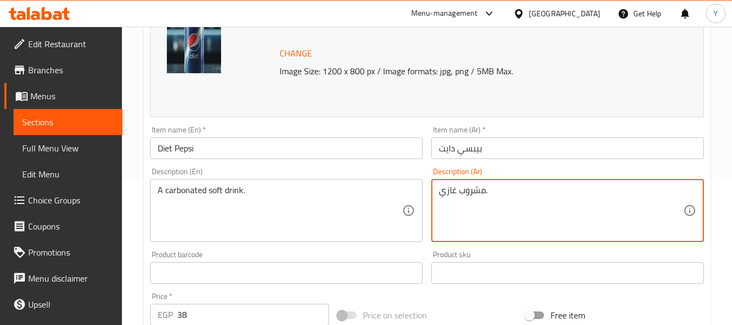
click at [514, 188] on textarea "مشروب غازي." at bounding box center [561, 210] width 244 height 51
paste textarea "مكربن"
type textarea "مشروب غازي مكربن"
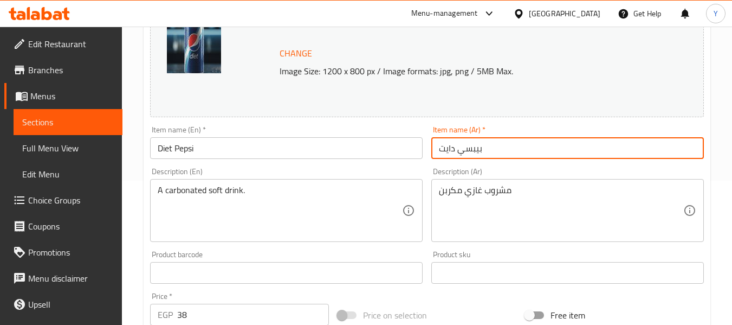
click at [488, 143] on input "بيبسي دايت" at bounding box center [567, 148] width 273 height 22
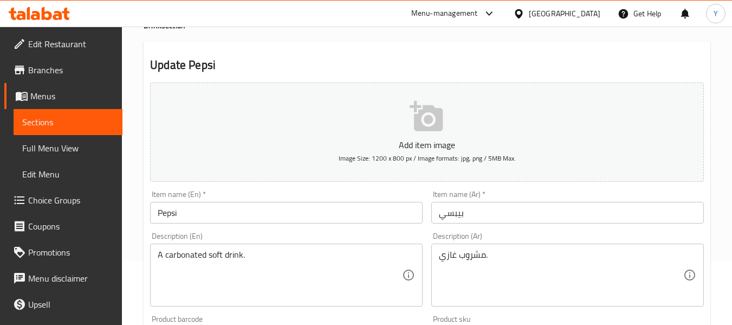
scroll to position [69, 0]
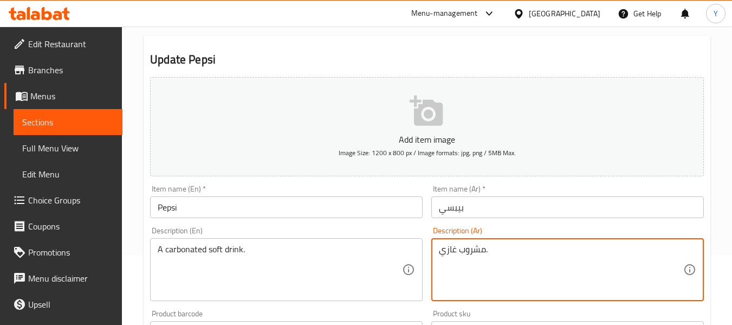
click at [488, 244] on textarea "مشروب غازي." at bounding box center [561, 269] width 244 height 51
paste textarea "مكربن"
type textarea "مشروب غازي مكربن"
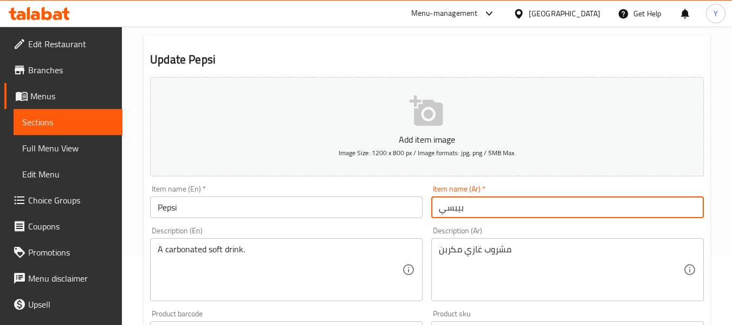
click at [488, 208] on input "بيبسي" at bounding box center [567, 207] width 273 height 22
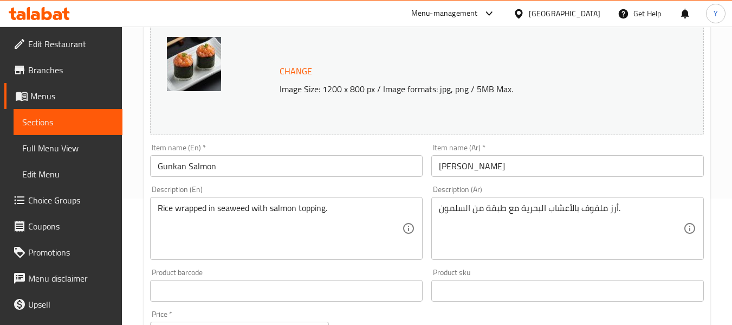
scroll to position [140, 0]
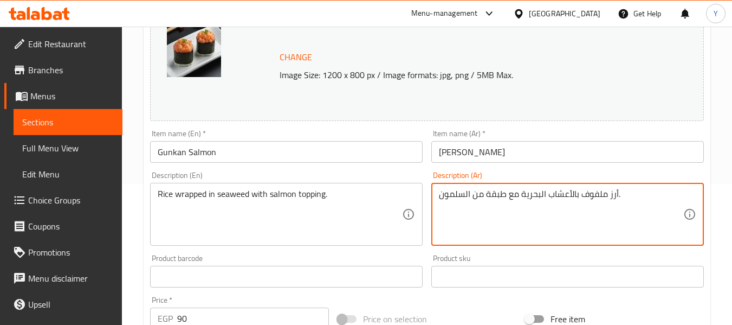
drag, startPoint x: 506, startPoint y: 193, endPoint x: 486, endPoint y: 189, distance: 20.0
click at [494, 196] on textarea "أرز ملفوف بالأعشاب البحرية مع توبينج من السلمون." at bounding box center [561, 214] width 244 height 51
type textarea "أرز ملفوف بالأعشاب البحرية مع توبينج من السلمون."
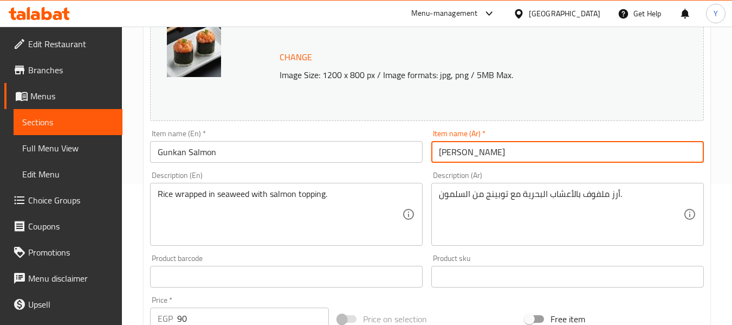
click at [490, 156] on input "جونكان سلمون" at bounding box center [567, 152] width 273 height 22
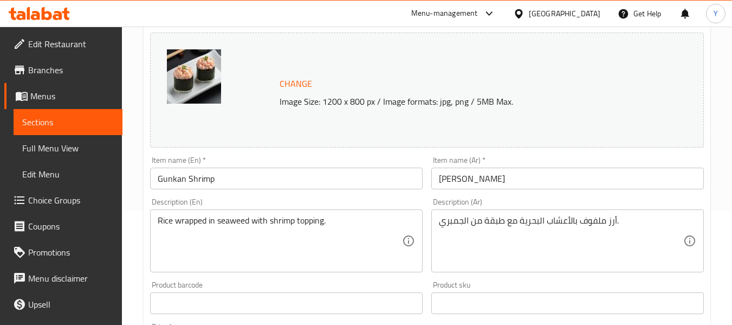
scroll to position [139, 0]
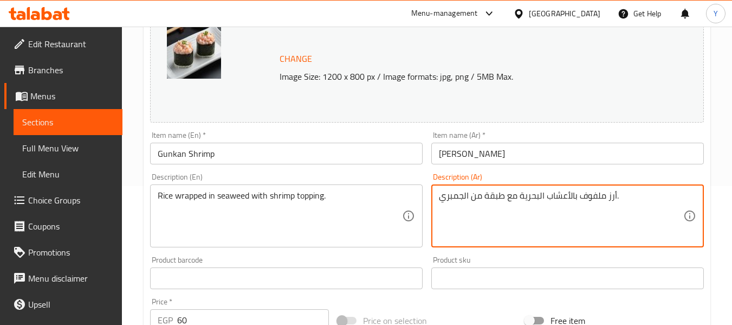
drag, startPoint x: 503, startPoint y: 193, endPoint x: 484, endPoint y: 196, distance: 18.7
paste textarea "وبينج"
type textarea "أرز ملفوف بالأعشاب البحرية مع توبينج من الجمبري."
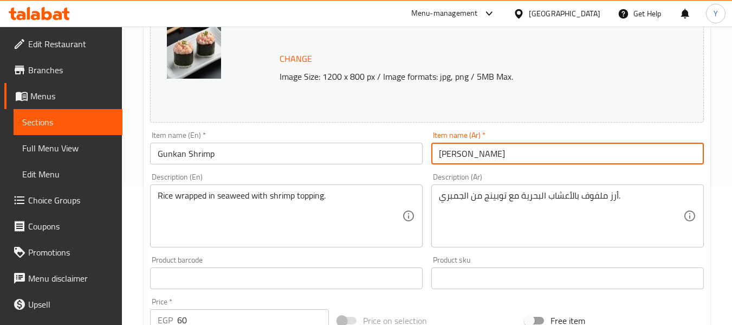
click at [483, 156] on input "[PERSON_NAME]" at bounding box center [567, 154] width 273 height 22
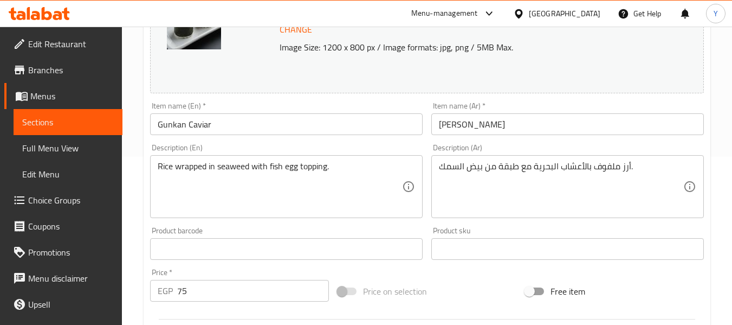
scroll to position [171, 0]
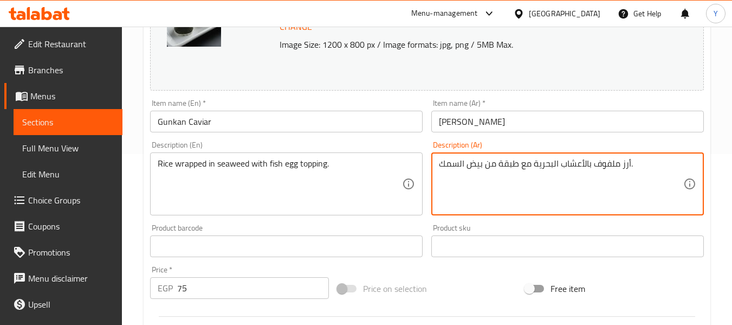
drag, startPoint x: 518, startPoint y: 164, endPoint x: 498, endPoint y: 166, distance: 20.1
paste textarea "وبينج"
type textarea "أرز ملفوف بالأعشاب البحرية مع توبينج من بيض السمك."
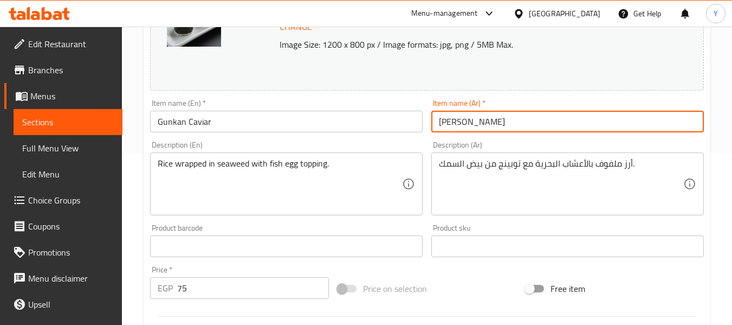
click at [519, 119] on input "جونكان كافيار" at bounding box center [567, 122] width 273 height 22
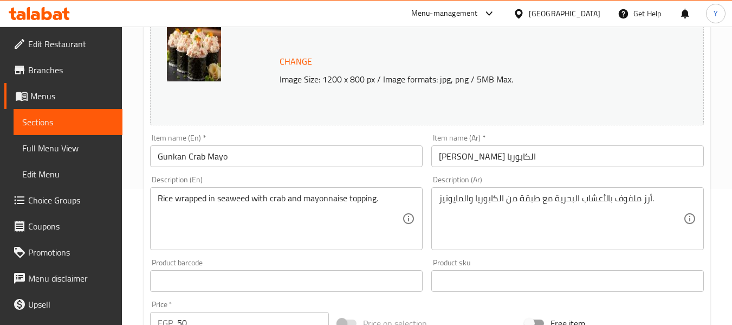
scroll to position [148, 0]
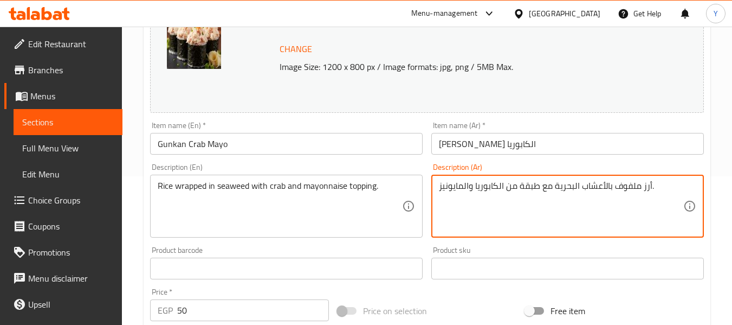
click at [532, 184] on textarea "أرز ملفوف بالأعشاب البحرية مع طبقة من الكابوريا والمايونيز." at bounding box center [561, 205] width 244 height 51
paste textarea "وبينج"
type textarea "أرز ملفوف بالأعشاب البحرية مع توبينج من الكابوريا والمايونيز."
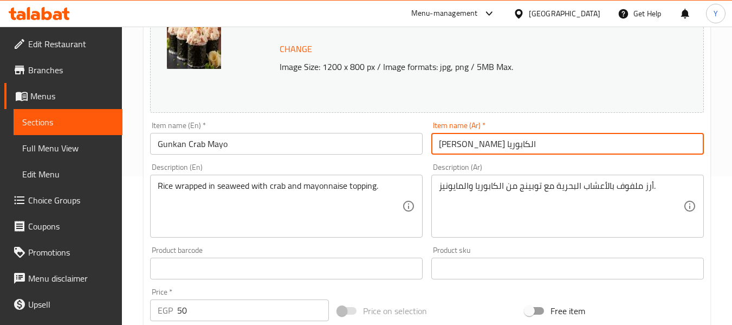
click at [520, 140] on input "[PERSON_NAME] الكابوريا" at bounding box center [567, 144] width 273 height 22
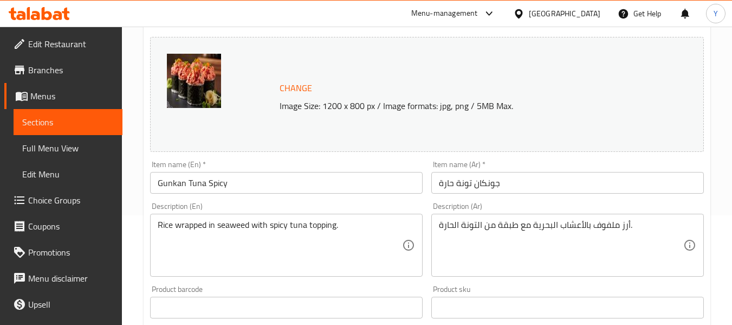
scroll to position [119, 0]
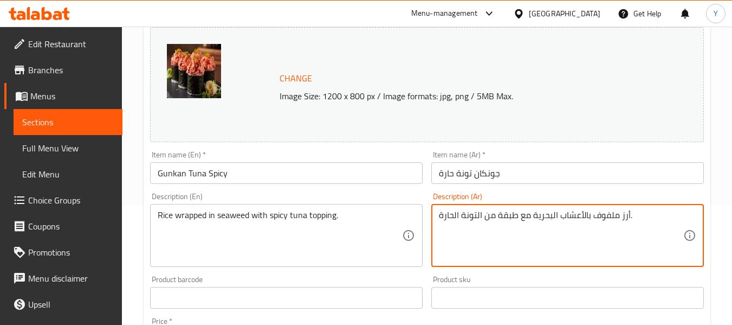
click at [503, 215] on textarea "أرز ملفوف بالأعشاب البحرية مع طبقة من التونة الحارة." at bounding box center [561, 235] width 244 height 51
paste textarea "وبينج"
type textarea "أرز ملفوف بالأعشاب البحرية مع توبينج من التونة الحارة."
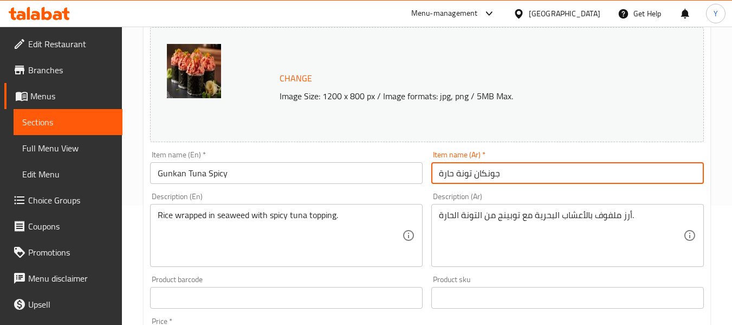
click at [499, 173] on input "جونكان تونة حارة" at bounding box center [567, 173] width 273 height 22
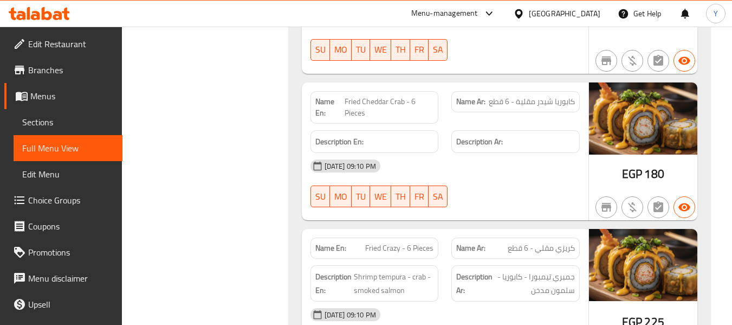
scroll to position [24546, 0]
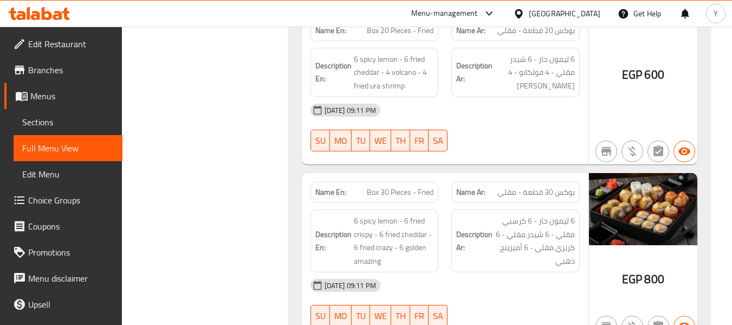
copy span "Box 50 Pieces - Fried"
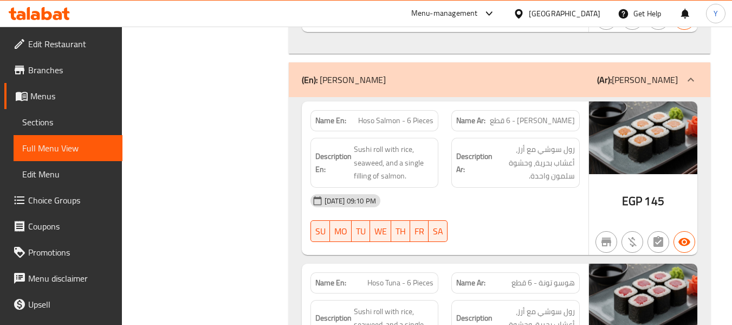
scroll to position [4731, 0]
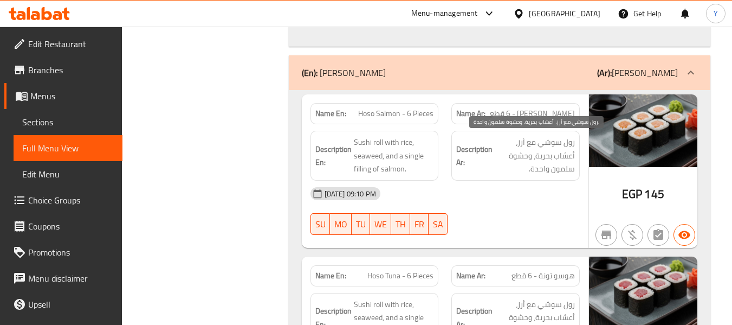
click at [521, 160] on span "رول سوشي مع أرز، أعشاب بحرية، وحشوة سلمون واحدة." at bounding box center [535, 155] width 80 height 40
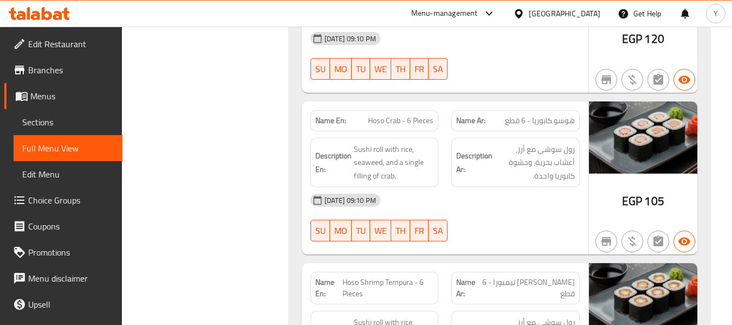
scroll to position [5383, 0]
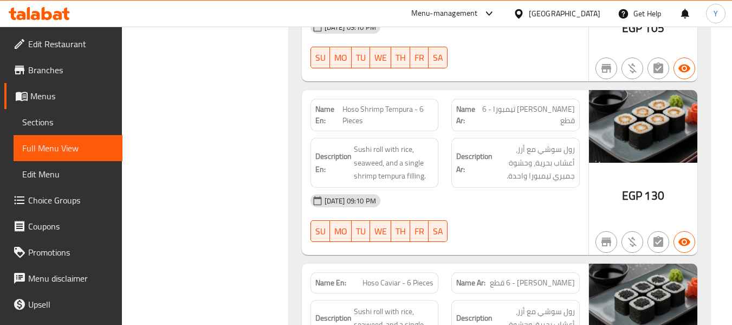
click at [291, 56] on div "Name En: Hoso Salmon - 6 Pieces Name Ar: هوسو سلمون - 6 قطع Description En: Sus…" at bounding box center [500, 60] width 422 height 1243
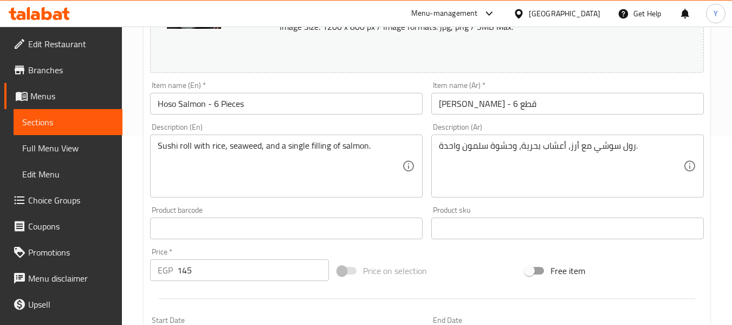
scroll to position [200, 0]
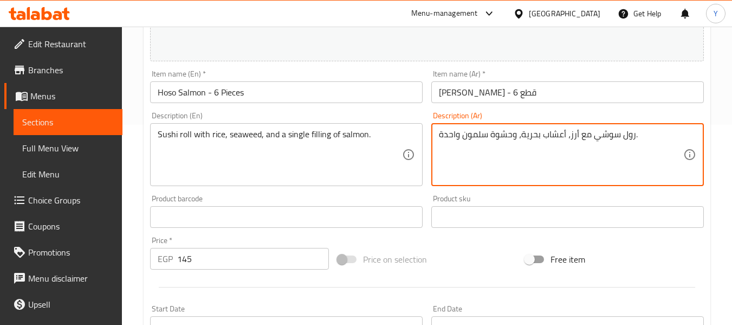
drag, startPoint x: 460, startPoint y: 135, endPoint x: 405, endPoint y: 127, distance: 54.8
click at [405, 127] on div "Change Image Size: 1200 x 800 px / Image formats: jpg, png / 5MB Max. Item name…" at bounding box center [427, 183] width 562 height 483
paste textarea "سينجل"
type textarea "رول سوشي مع أرز، أعشاب بحرية، وحشوة سلمون سينجل ."
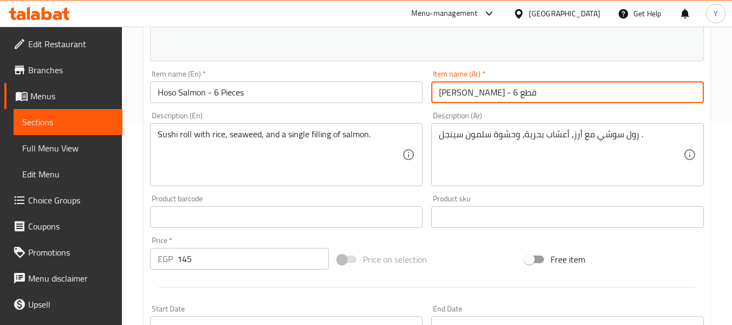
click at [479, 90] on input "[PERSON_NAME] - 6 قطع" at bounding box center [567, 92] width 273 height 22
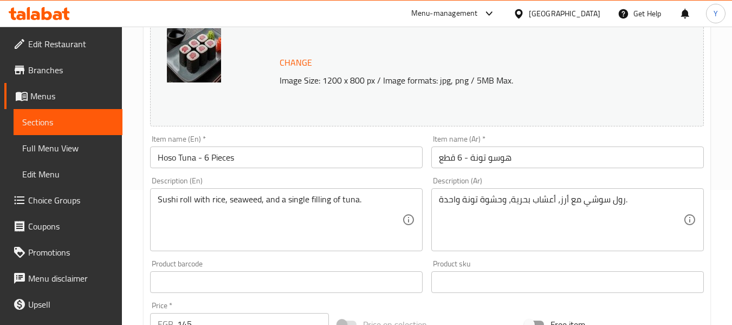
scroll to position [148, 0]
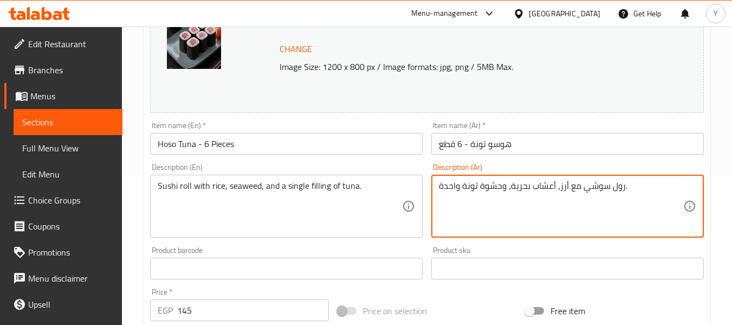
drag, startPoint x: 459, startPoint y: 186, endPoint x: 403, endPoint y: 187, distance: 55.8
paste textarea "سينجل"
type textarea "رول سوشي مع أرز، أعشاب بحرية، وحشوة تونة سينجل ."
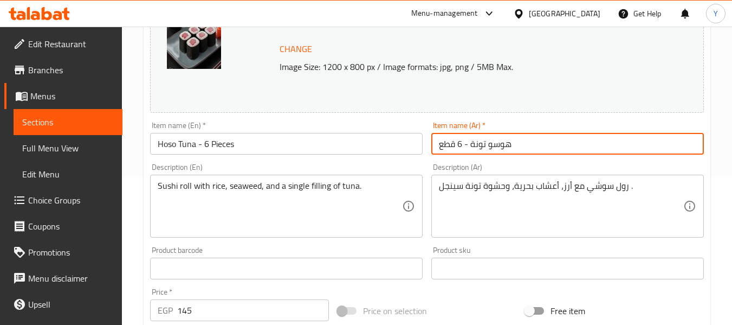
click at [503, 144] on input "هوسو تونة - 6 قطع" at bounding box center [567, 144] width 273 height 22
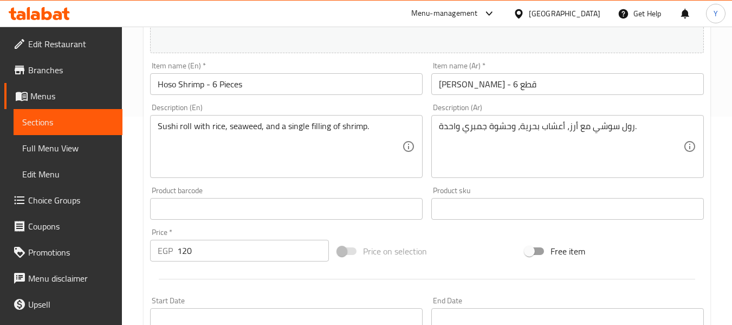
scroll to position [217, 0]
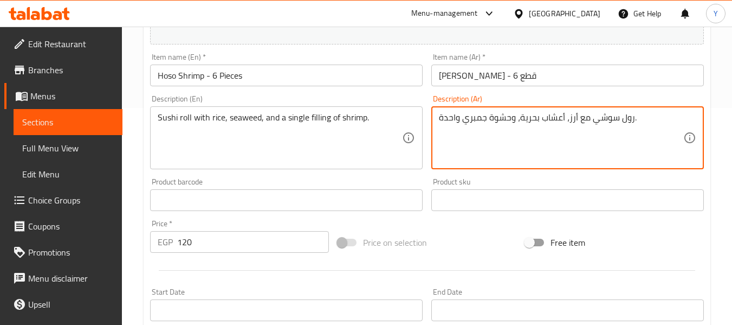
drag, startPoint x: 459, startPoint y: 122, endPoint x: 409, endPoint y: 108, distance: 52.0
paste textarea "سينجل"
type textarea "رول سوشي مع أرز، أعشاب بحرية، وحشوة جمبري سينجل ."
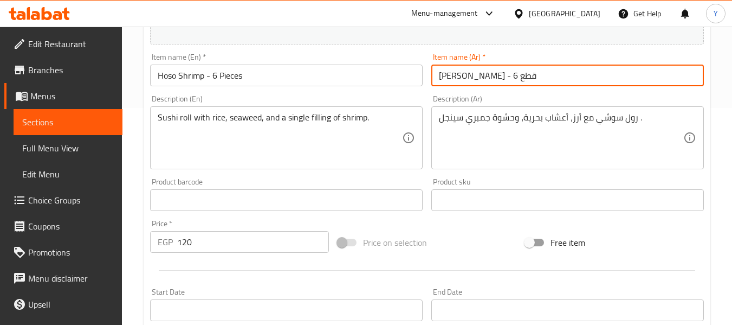
click at [506, 77] on input "[PERSON_NAME] - 6 قطع" at bounding box center [567, 75] width 273 height 22
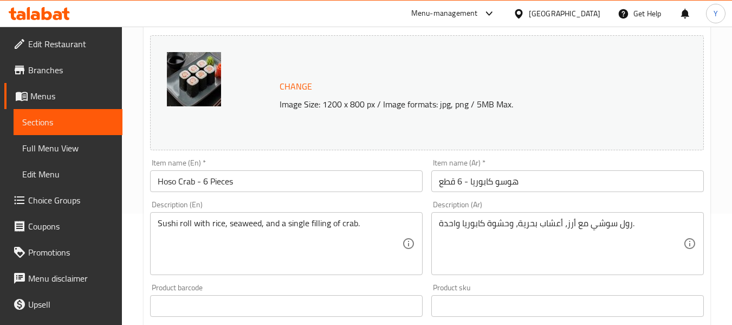
scroll to position [136, 0]
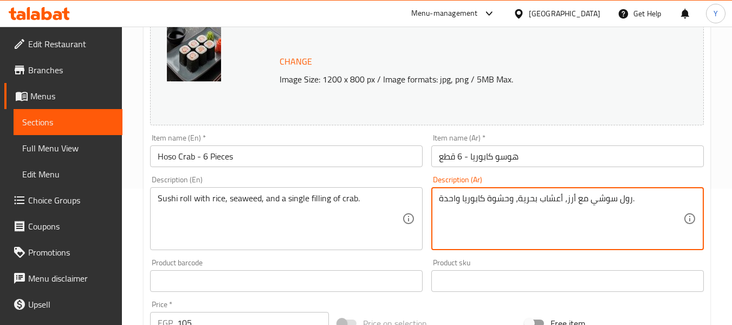
drag, startPoint x: 460, startPoint y: 199, endPoint x: 421, endPoint y: 190, distance: 39.7
paste textarea "سينجل"
type textarea "رول سوشي مع أرز، أعشاب بحرية، وحشوة كابوريا سينجل ."
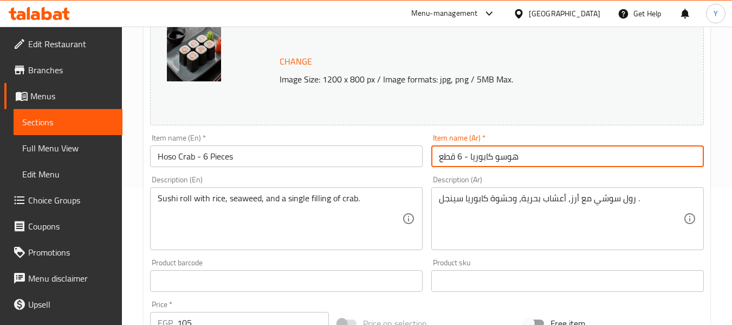
click at [495, 154] on input "هوسو كابوريا - 6 قطع" at bounding box center [567, 156] width 273 height 22
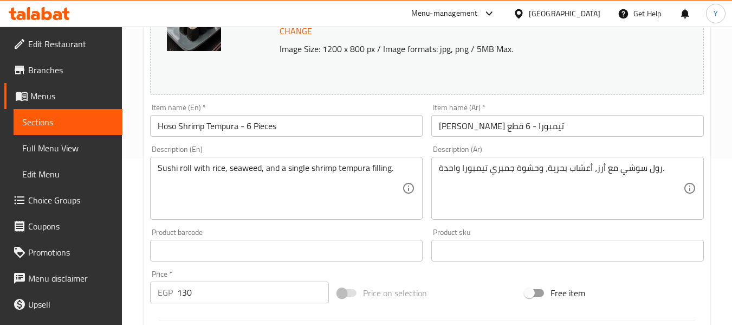
scroll to position [172, 0]
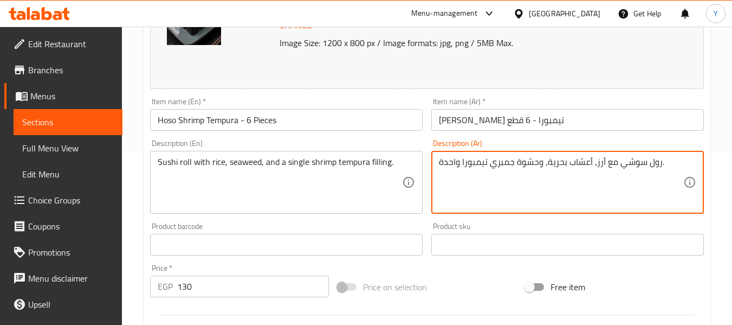
drag, startPoint x: 459, startPoint y: 161, endPoint x: 394, endPoint y: 165, distance: 65.2
paste textarea "سينجل"
type textarea "رول سوشي مع أرز، أعشاب بحرية، وحشوة جمبري تيمبورا سينجل ."
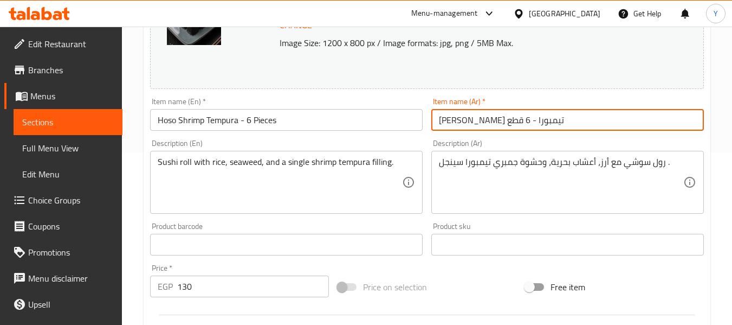
click at [470, 125] on input "هوسو جمبري تيمبورا - 6 قطع" at bounding box center [567, 120] width 273 height 22
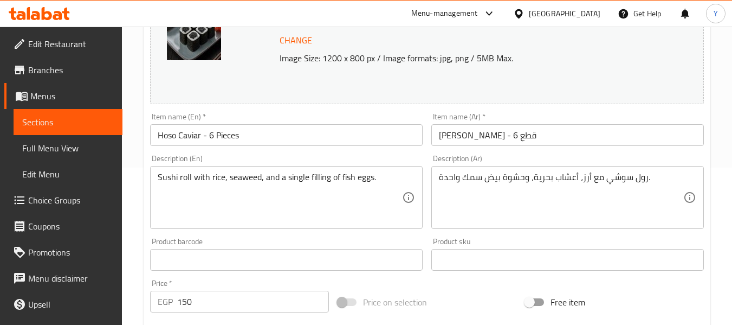
scroll to position [158, 0]
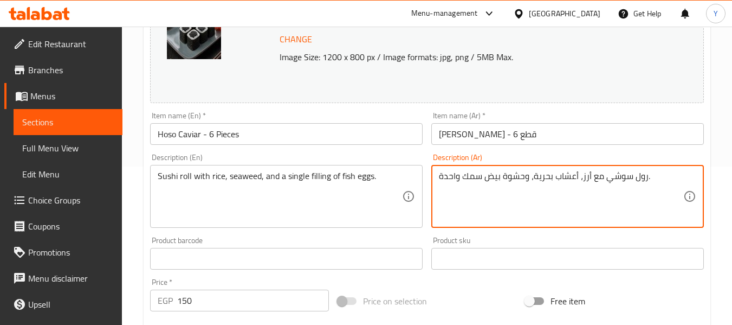
drag, startPoint x: 460, startPoint y: 176, endPoint x: 428, endPoint y: 176, distance: 31.4
click at [428, 176] on div "Description (Ar) رول سوشي مع أرز، أعشاب بحرية، وحشوة بيض سمك واحدة. Description…" at bounding box center [567, 190] width 281 height 83
paste textarea "سينجل"
type textarea "رول سوشي مع أرز، أعشاب بحرية، وحشوة بيض سمك سينجل ."
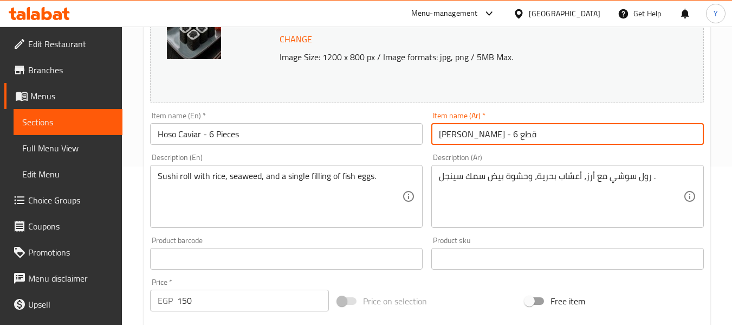
click at [497, 136] on input "[PERSON_NAME] - 6 قطع" at bounding box center [567, 134] width 273 height 22
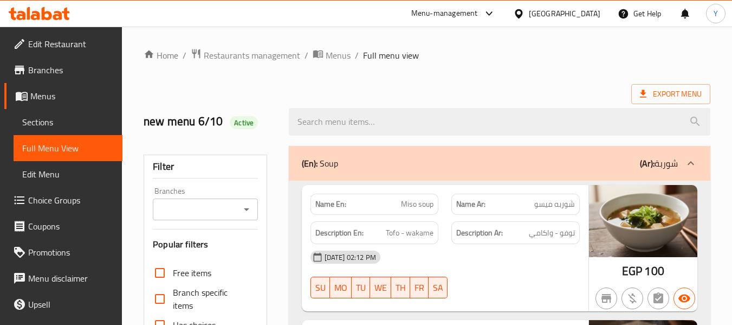
scroll to position [284, 0]
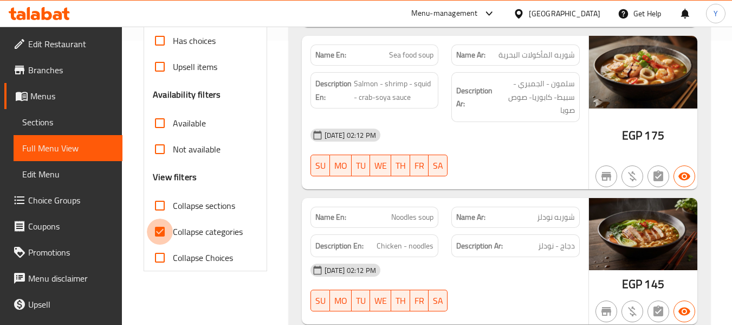
click at [172, 225] on input "Collapse categories" at bounding box center [160, 231] width 26 height 26
checkbox input "false"
click at [509, 154] on div "[DATE] 02:12 PM SU MO TU WE TH FR SA" at bounding box center [445, 152] width 282 height 61
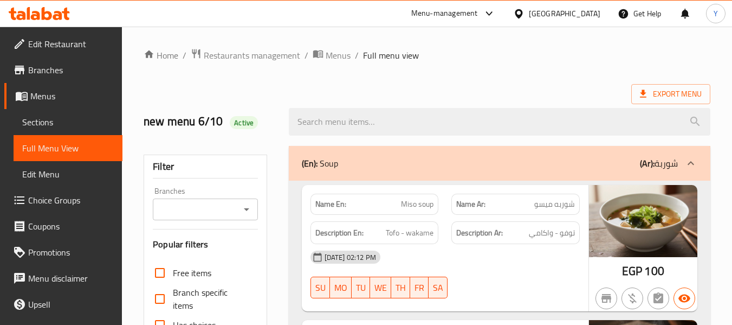
click at [49, 117] on span "Sections" at bounding box center [68, 121] width 92 height 13
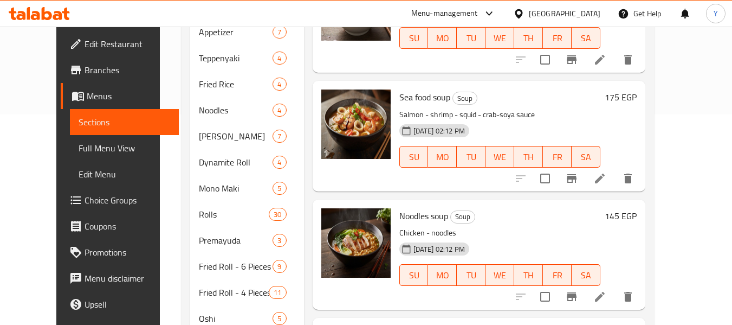
scroll to position [212, 0]
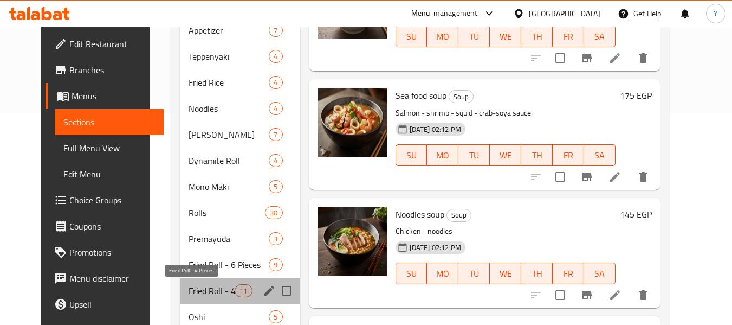
click at [199, 286] on span "Fried Roll - 4 Pieces" at bounding box center [212, 290] width 46 height 13
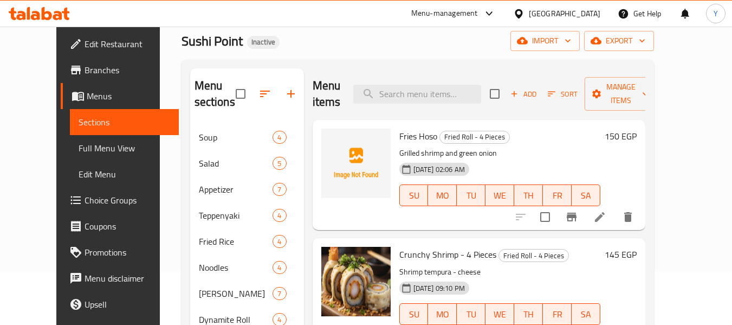
scroll to position [42, 0]
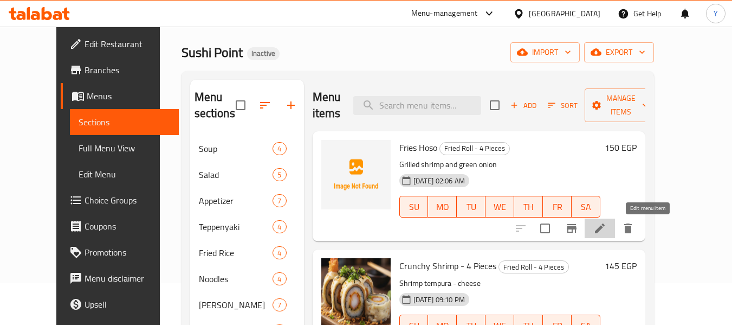
click at [606, 222] on icon at bounding box center [599, 228] width 13 height 13
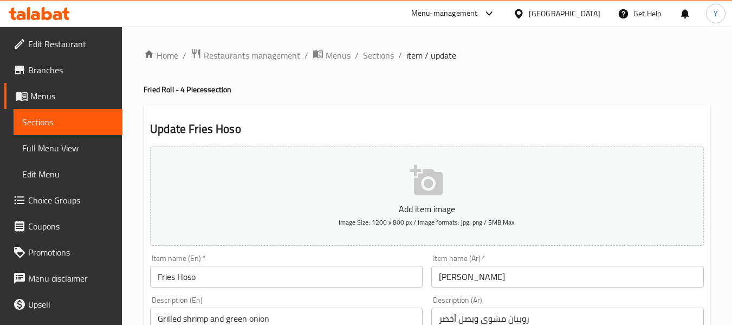
scroll to position [121, 0]
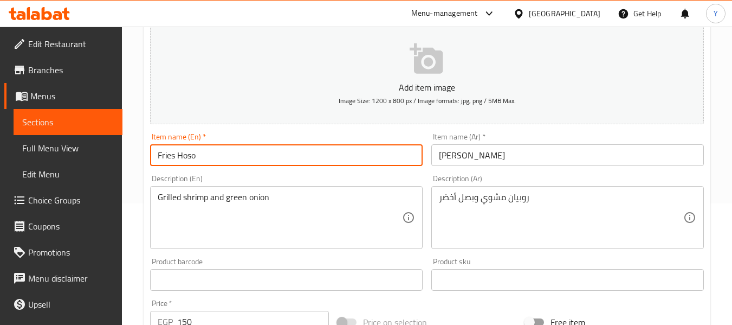
click at [171, 155] on input "Fries Hoso" at bounding box center [286, 155] width 273 height 22
type input "Fried Hoso"
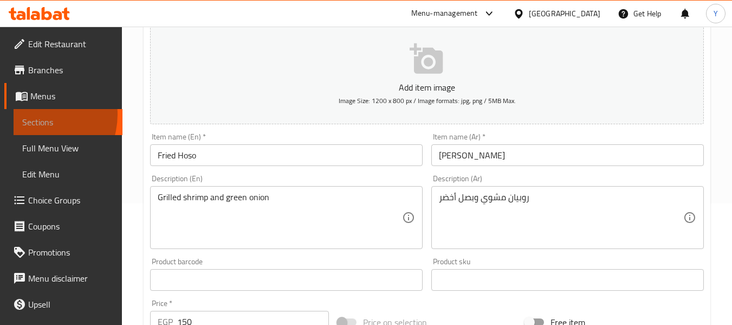
click at [35, 115] on span "Sections" at bounding box center [68, 121] width 92 height 13
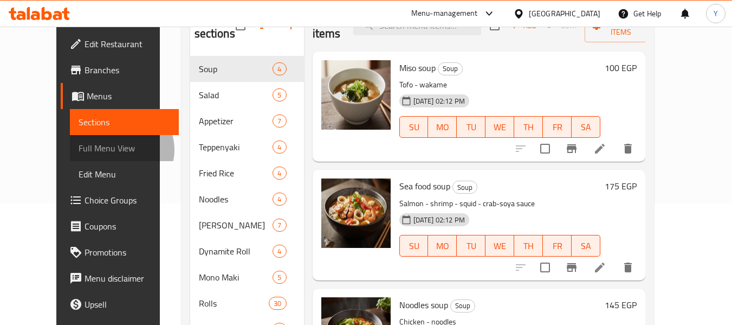
click at [79, 150] on span "Full Menu View" at bounding box center [125, 147] width 92 height 13
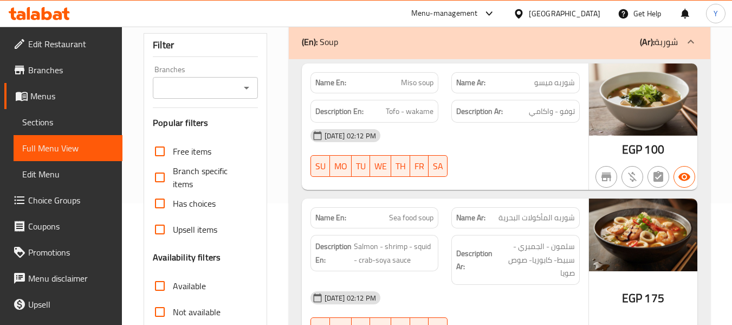
click at [468, 166] on div "06-10-2025 02:12 PM SU MO TU WE TH FR SA" at bounding box center [445, 152] width 282 height 61
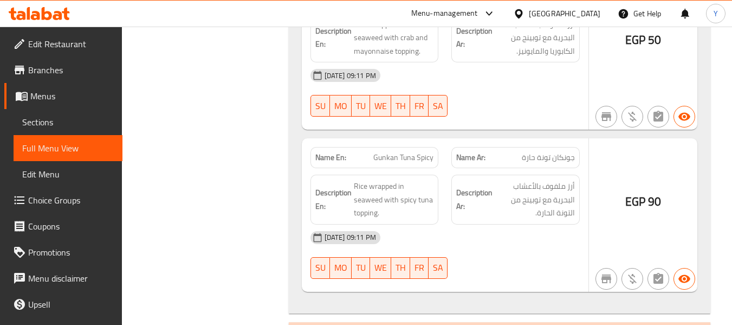
scroll to position [7502, 0]
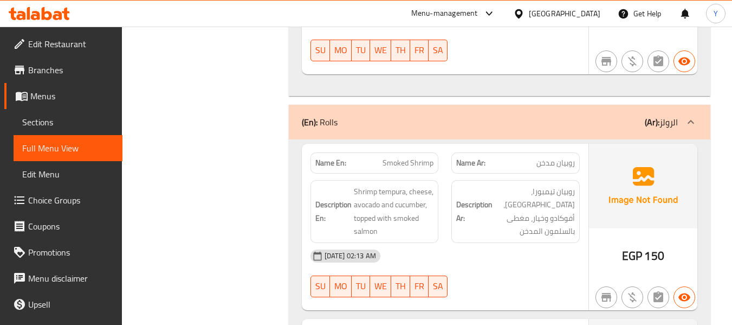
click at [487, 227] on div "Description Ar: روبيان تيمبورا، جبنة، أفوكادو وخيار، مغطى بالسلمون المدخن" at bounding box center [515, 211] width 128 height 63
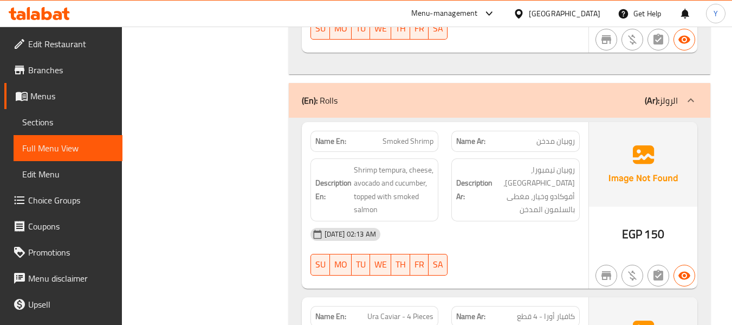
scroll to position [7545, 0]
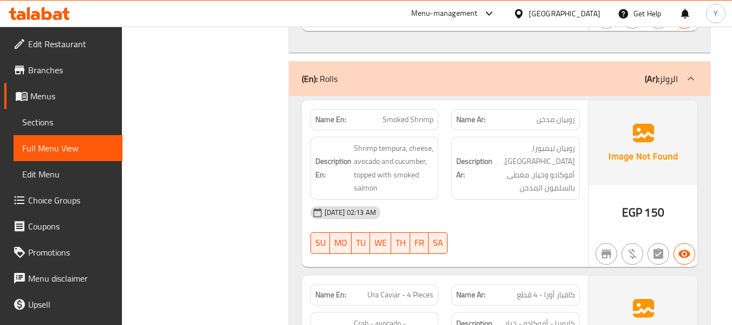
click at [666, 130] on img at bounding box center [643, 142] width 108 height 85
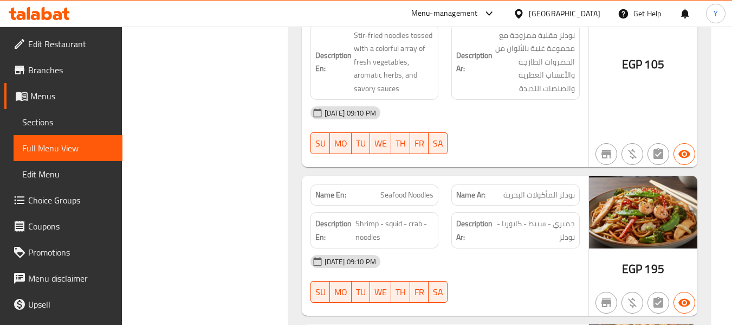
scroll to position [4244, 0]
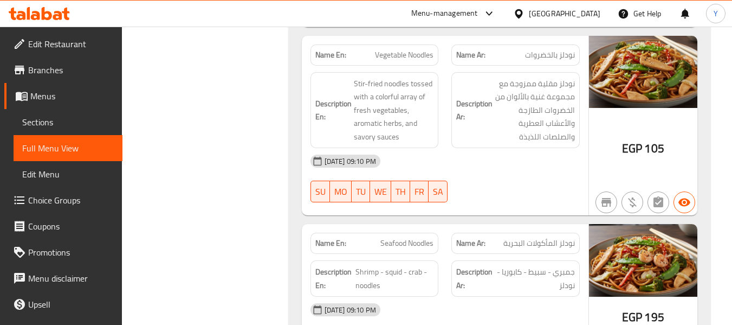
click at [478, 155] on div "[DATE] 09:10 PM" at bounding box center [445, 161] width 282 height 26
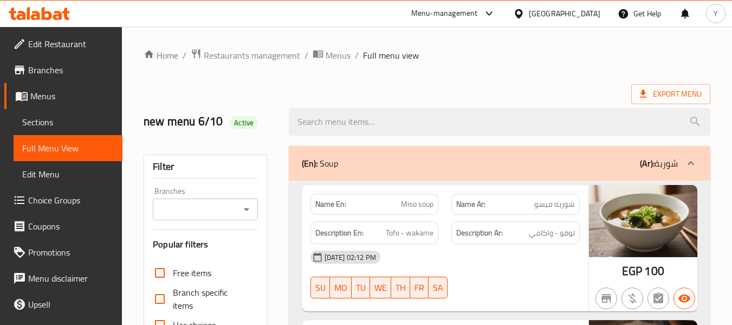
scroll to position [284, 0]
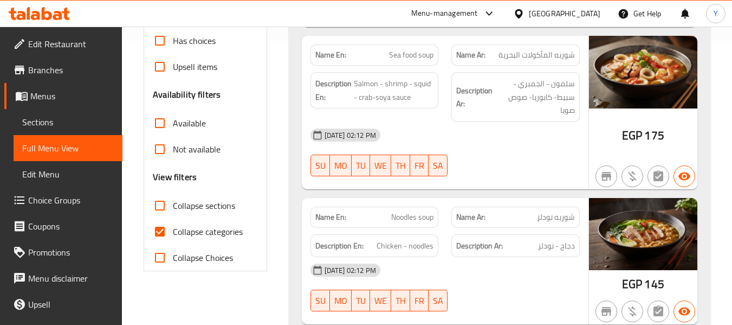
click at [164, 231] on input "Collapse categories" at bounding box center [160, 231] width 26 height 26
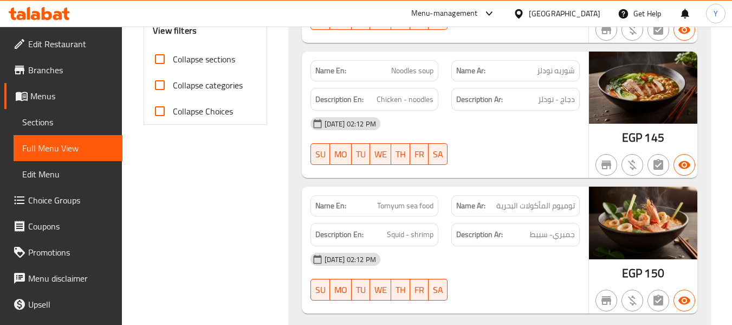
scroll to position [381, 0]
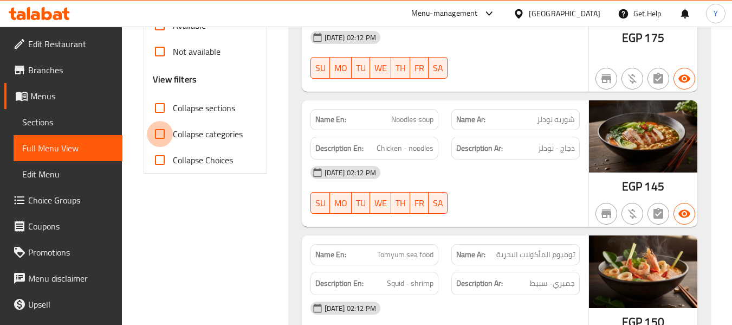
click at [161, 135] on input "Collapse categories" at bounding box center [160, 134] width 26 height 26
checkbox input "true"
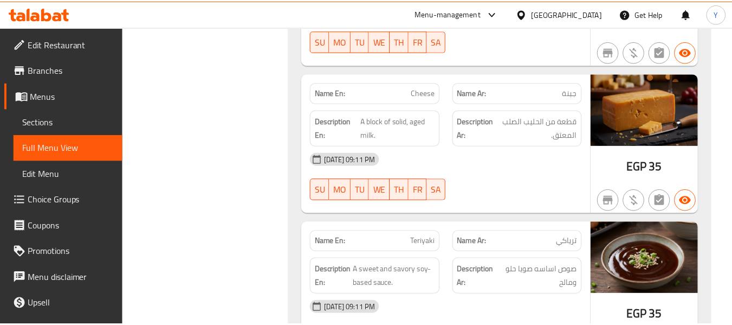
scroll to position [26393, 0]
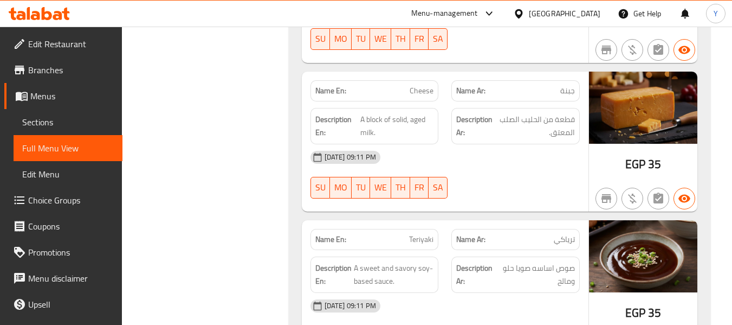
click at [56, 43] on span "Edit Restaurant" at bounding box center [71, 43] width 86 height 13
